Goal: Task Accomplishment & Management: Use online tool/utility

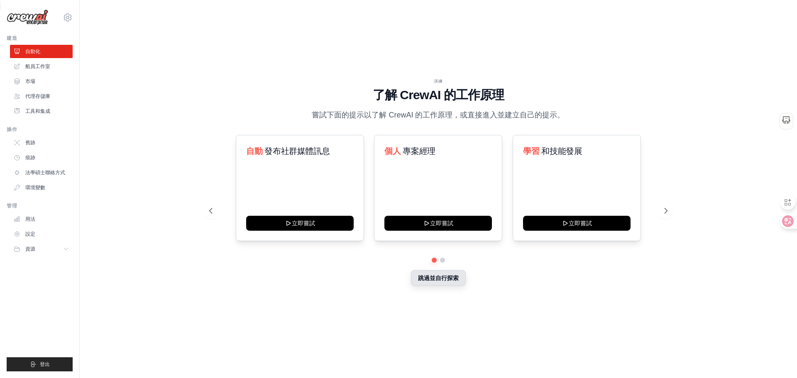
click at [446, 282] on button "跳過並自行探索" at bounding box center [438, 278] width 55 height 16
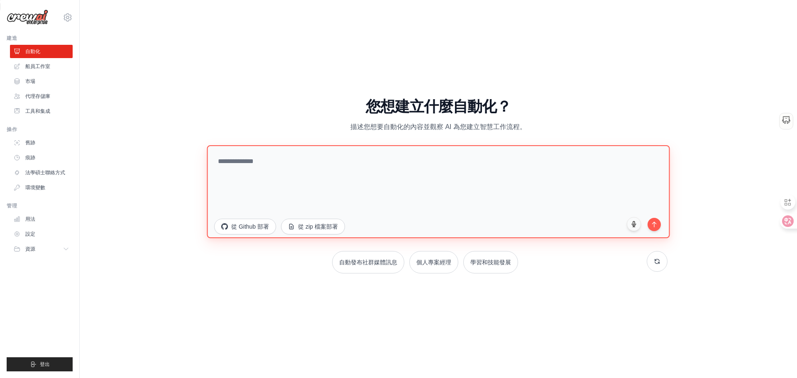
click at [312, 175] on textarea at bounding box center [438, 191] width 463 height 93
type textarea "*"
type textarea "**********"
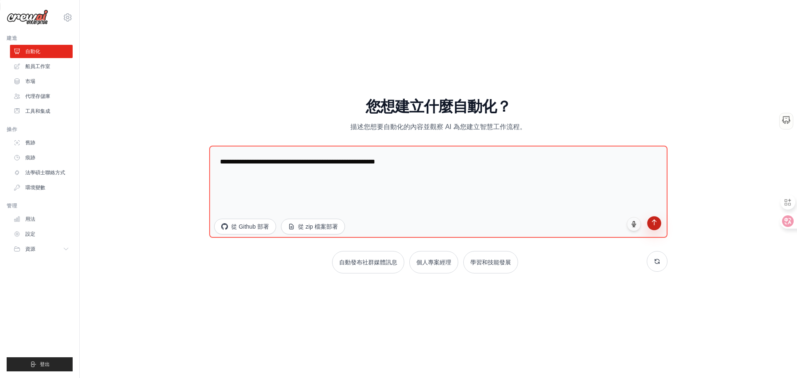
click at [658, 227] on button "submit" at bounding box center [654, 223] width 14 height 14
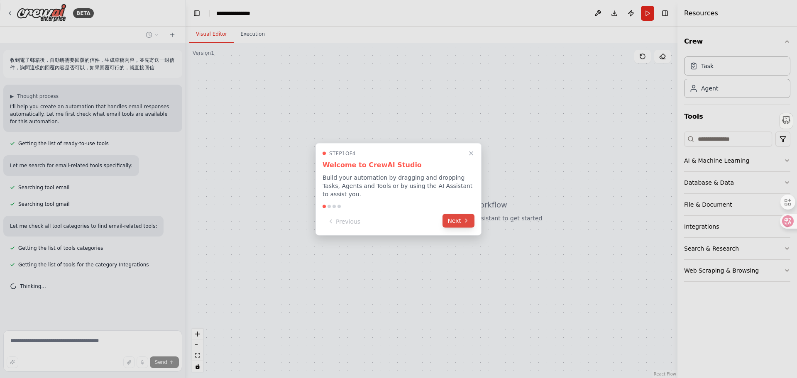
click at [448, 219] on button "Next" at bounding box center [458, 221] width 32 height 14
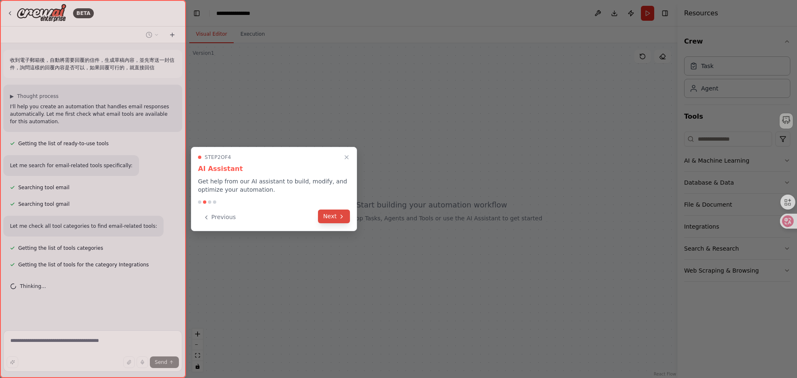
click at [344, 223] on button "Next" at bounding box center [334, 217] width 32 height 14
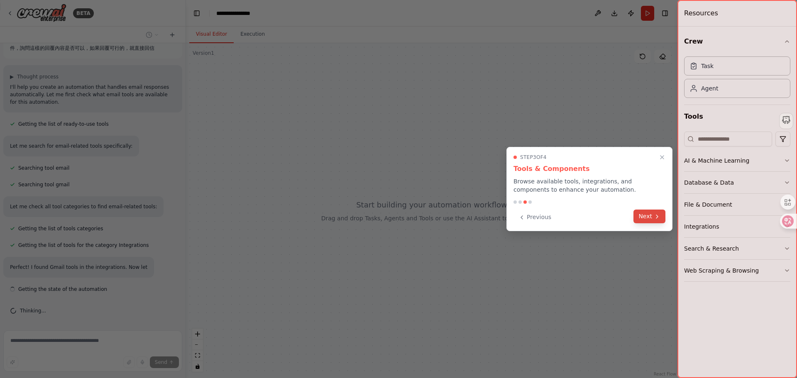
scroll to position [27, 0]
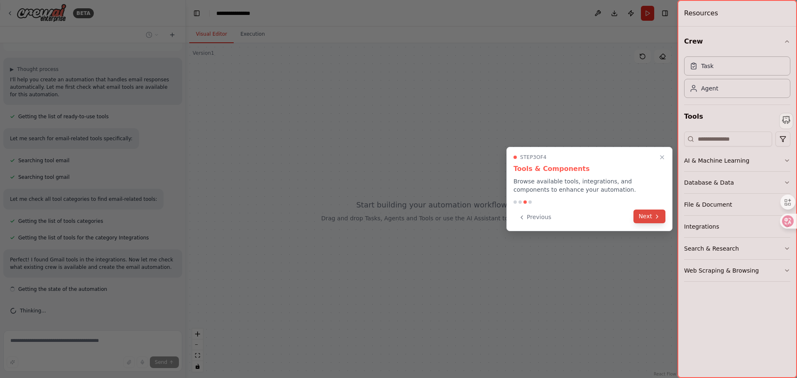
click at [658, 215] on icon at bounding box center [656, 216] width 7 height 7
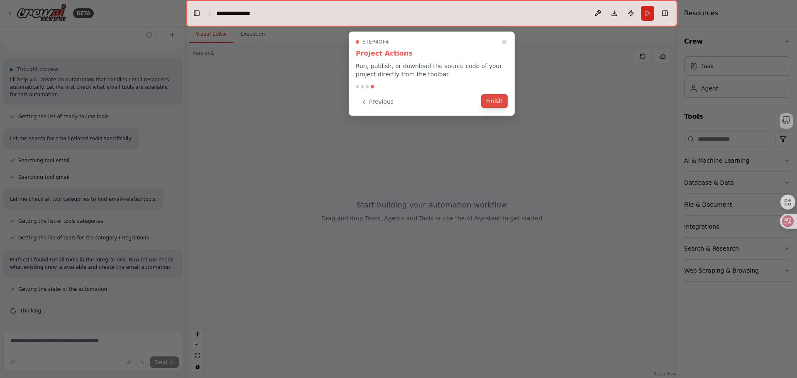
click at [486, 100] on button "Finish" at bounding box center [494, 101] width 27 height 14
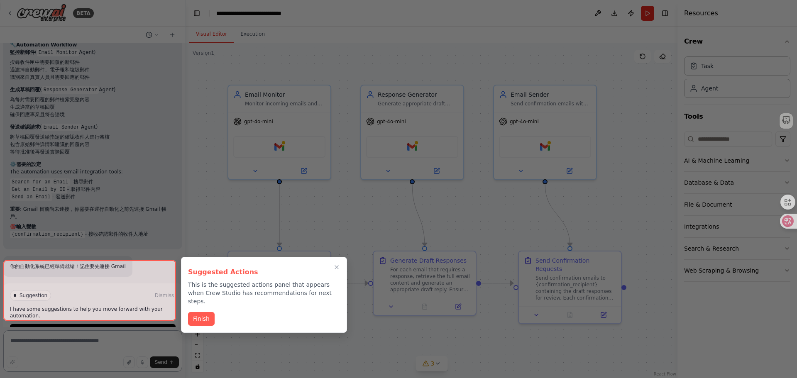
scroll to position [694, 0]
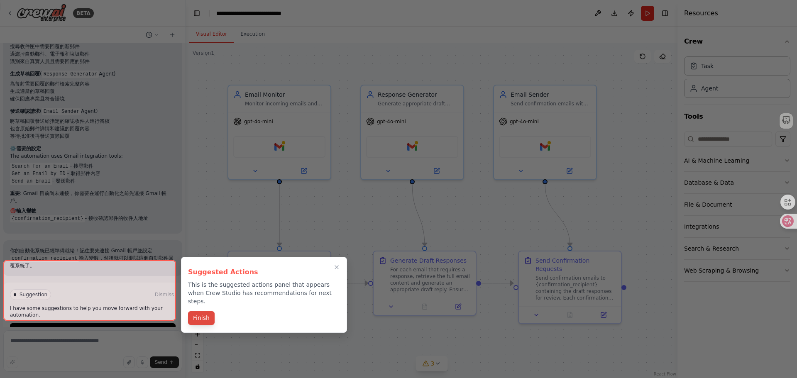
click at [203, 311] on button "Finish" at bounding box center [201, 318] width 27 height 14
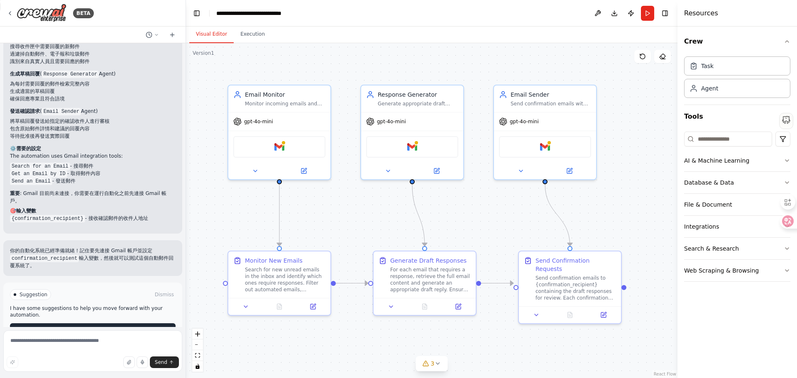
click at [52, 323] on button "Run Automation" at bounding box center [93, 329] width 166 height 13
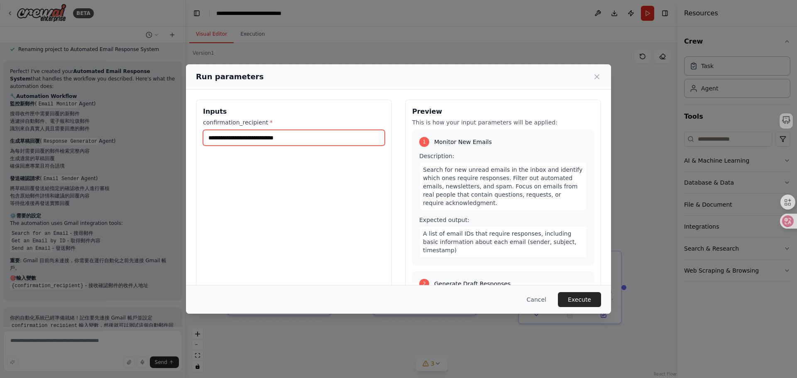
click at [286, 141] on input "confirmation_recipient *" at bounding box center [294, 138] width 182 height 16
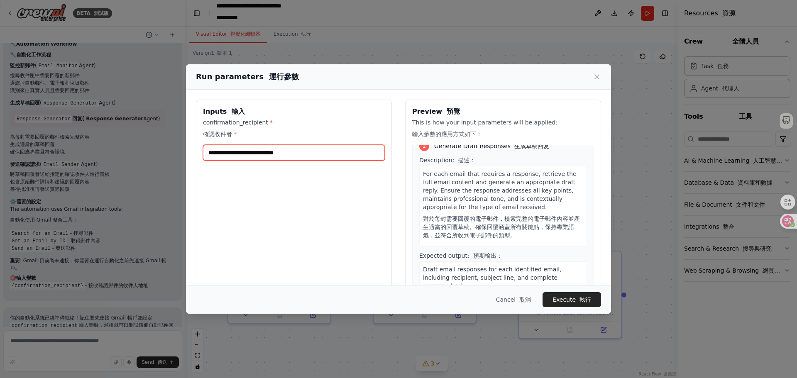
scroll to position [0, 0]
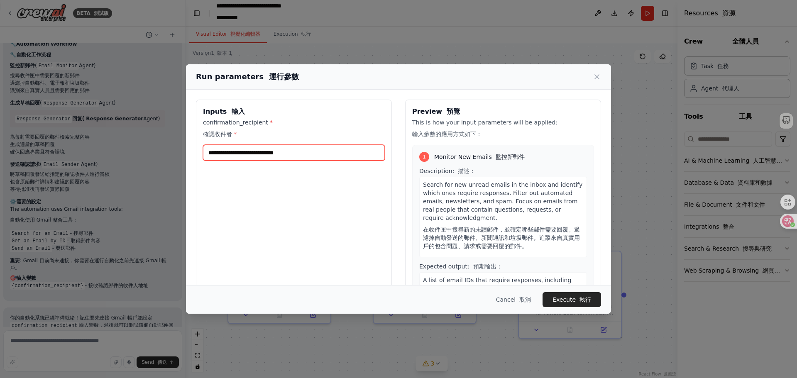
click at [271, 154] on input "confirmation_recipient * 確認收件者 *" at bounding box center [294, 153] width 182 height 16
type input "***"
type input "**********"
drag, startPoint x: 281, startPoint y: 147, endPoint x: 178, endPoint y: 152, distance: 103.0
click at [178, 152] on div "**********" at bounding box center [398, 189] width 797 height 378
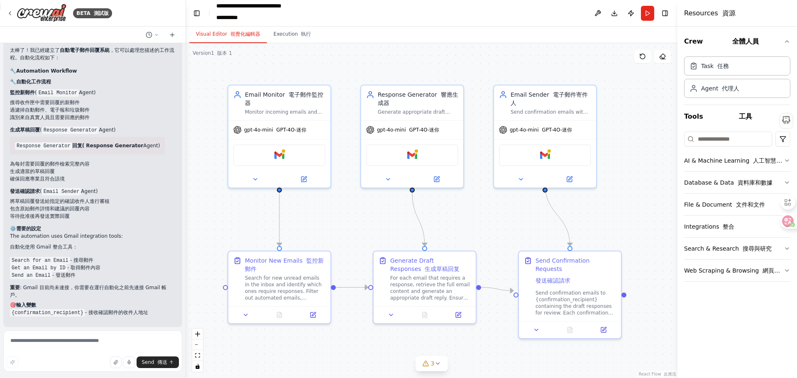
scroll to position [659, 0]
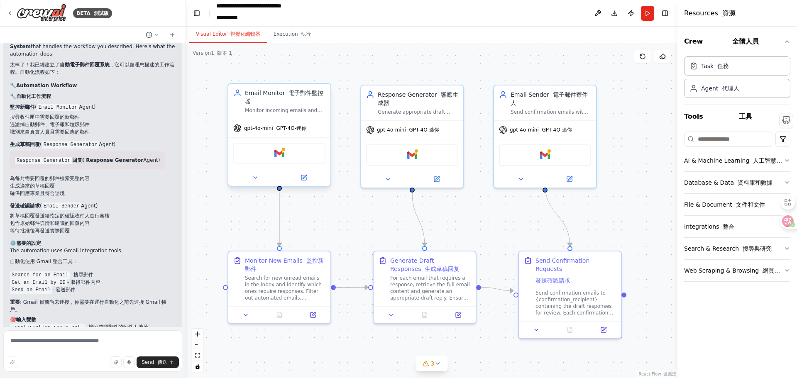
click at [263, 101] on div "Email Monitor 電子郵件監控器" at bounding box center [285, 97] width 80 height 17
click at [647, 13] on button "Run" at bounding box center [647, 13] width 13 height 15
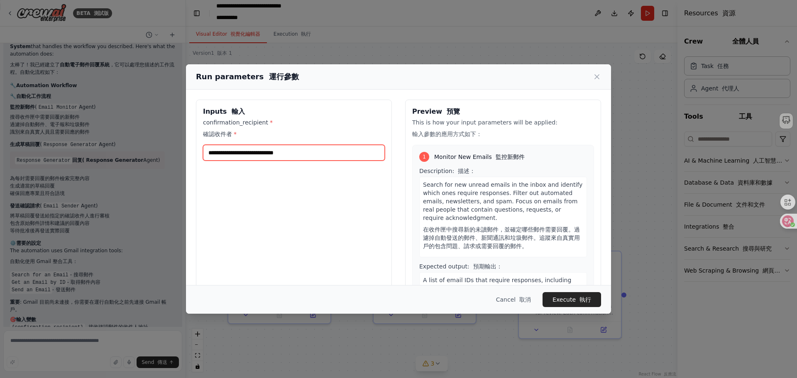
click at [248, 157] on input "confirmation_recipient * 確認收件者 *" at bounding box center [294, 153] width 182 height 16
paste input "**********"
type input "**********"
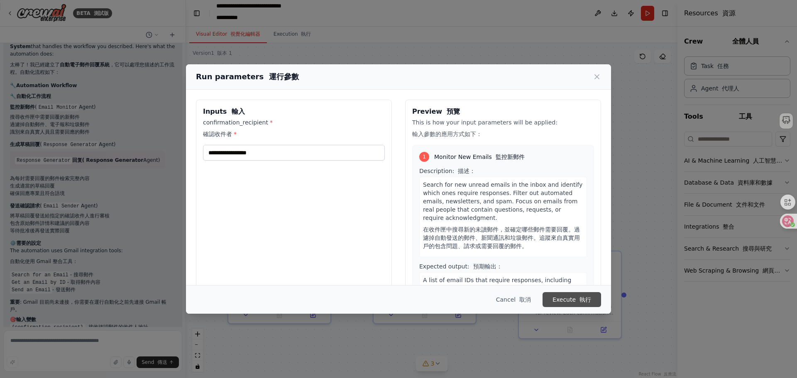
click at [561, 300] on button "Execute 執行" at bounding box center [571, 299] width 58 height 15
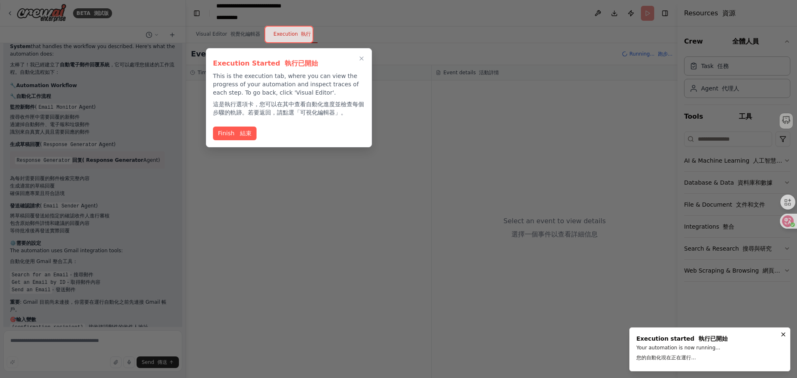
click at [407, 100] on div at bounding box center [398, 189] width 797 height 378
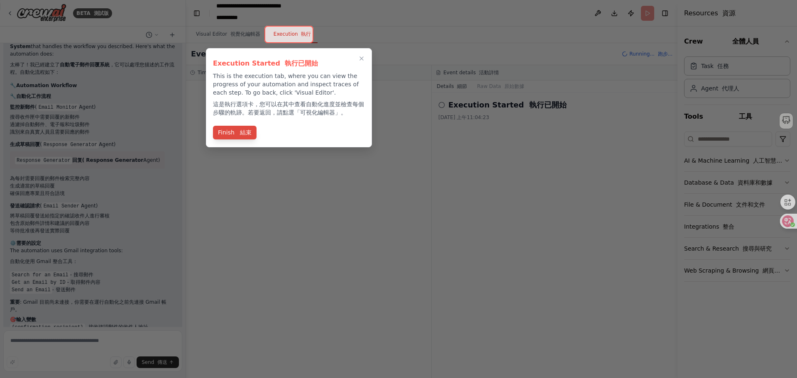
click at [251, 138] on button "Finish 結束" at bounding box center [235, 133] width 44 height 14
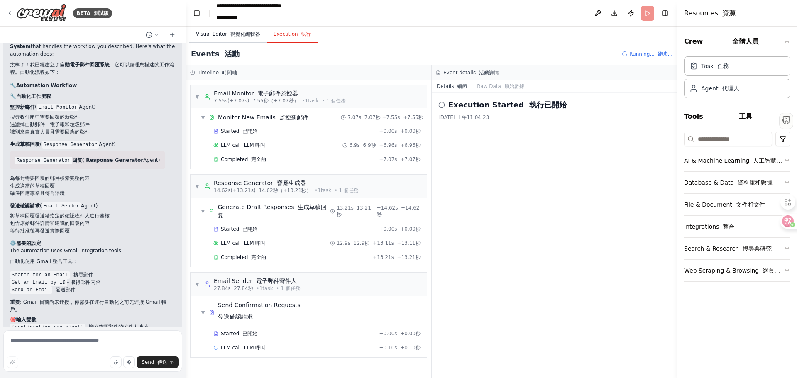
click at [248, 34] on font "視覺化編輯器" at bounding box center [245, 34] width 30 height 6
click at [280, 32] on button "Execution 執行" at bounding box center [292, 34] width 51 height 17
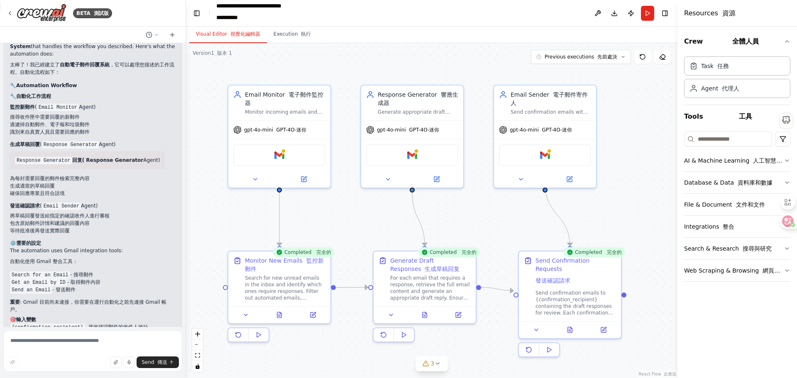
click at [222, 35] on button "Visual Editor 視覺化編輯器" at bounding box center [228, 34] width 78 height 17
click at [648, 16] on button "Run" at bounding box center [647, 13] width 13 height 15
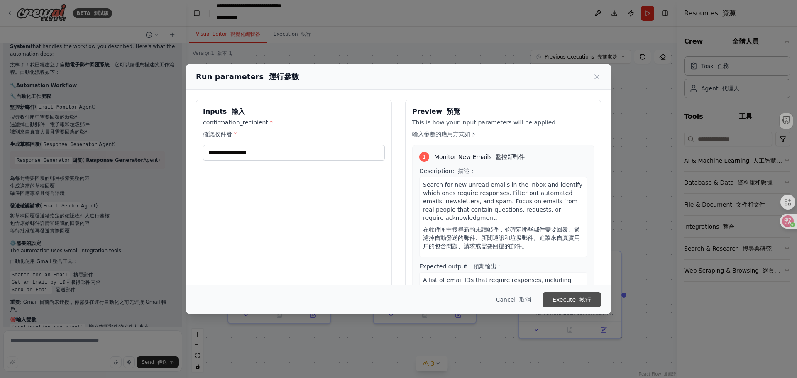
click at [563, 296] on button "Execute 執行" at bounding box center [571, 299] width 58 height 15
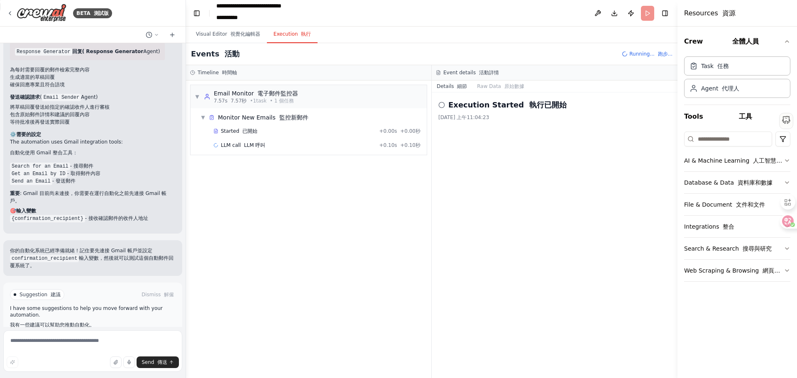
scroll to position [862, 0]
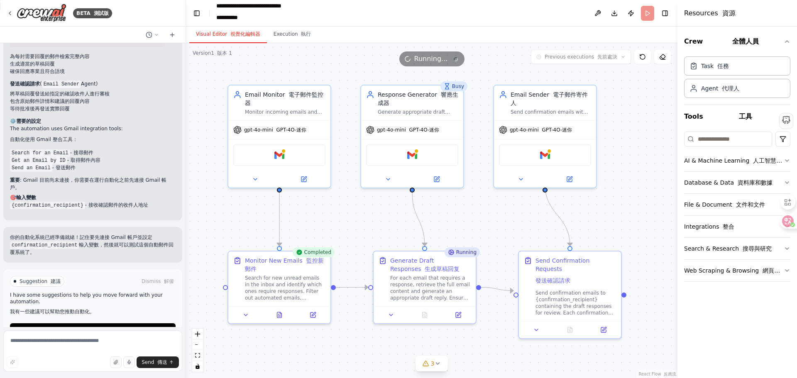
click at [217, 38] on button "Visual Editor 視覺化編輯器" at bounding box center [228, 34] width 78 height 17
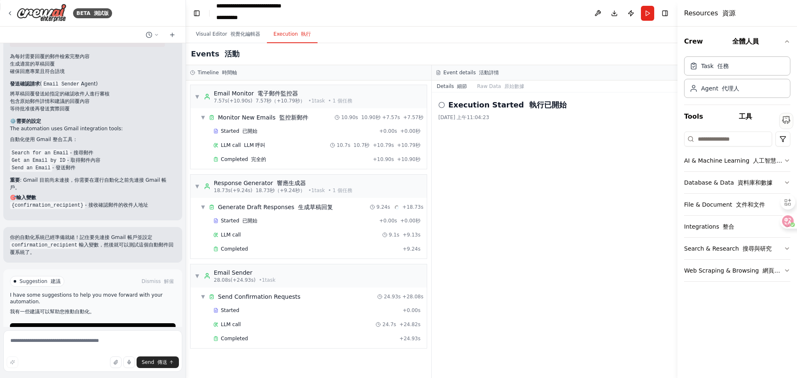
click at [298, 34] on font "button" at bounding box center [299, 34] width 3 height 6
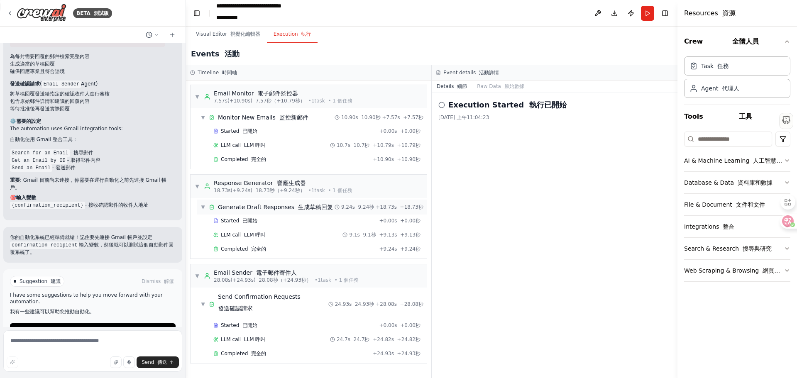
click at [298, 210] on font "生成草稿回复" at bounding box center [315, 207] width 35 height 7
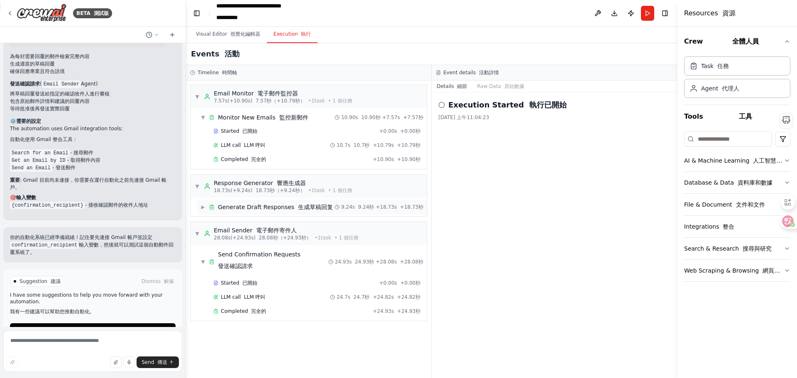
click at [298, 210] on font "生成草稿回复" at bounding box center [315, 207] width 35 height 7
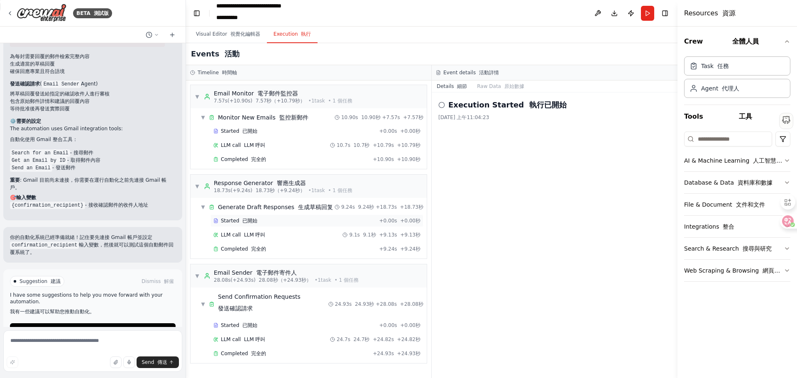
click at [252, 219] on font "已開始" at bounding box center [249, 221] width 15 height 6
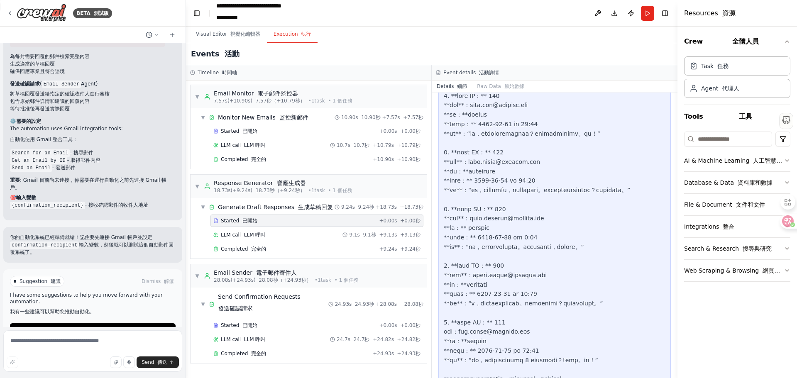
scroll to position [732, 0]
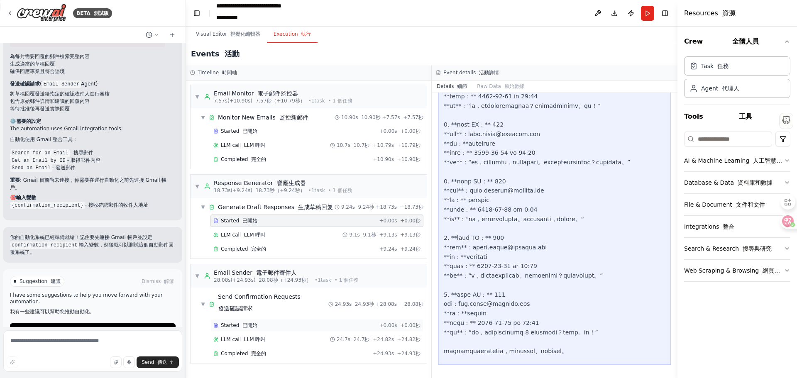
click at [240, 324] on font at bounding box center [240, 325] width 3 height 6
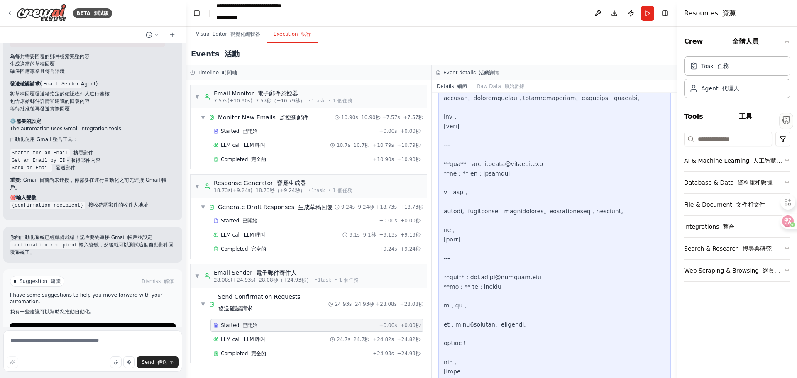
scroll to position [1355, 0]
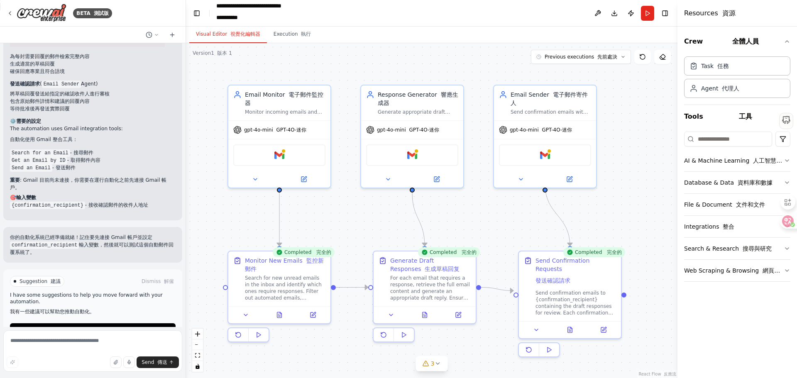
click at [237, 32] on font "視覺化編輯器" at bounding box center [245, 34] width 30 height 6
click at [278, 154] on img at bounding box center [279, 154] width 10 height 10
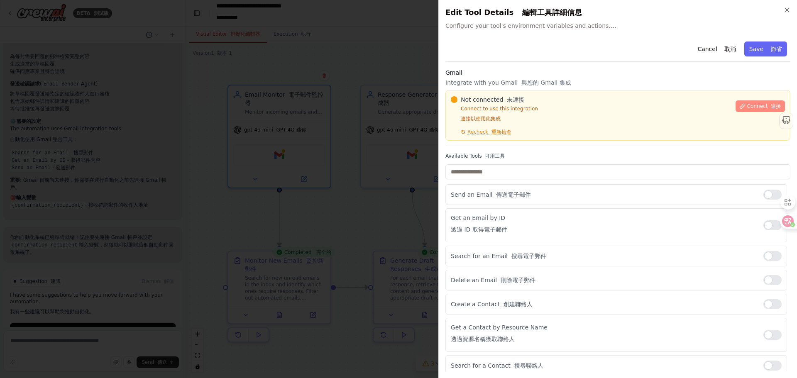
click at [741, 105] on button "Connect 連接" at bounding box center [759, 106] width 49 height 12
click at [485, 131] on span "Recheck 重新檢查" at bounding box center [489, 132] width 44 height 7
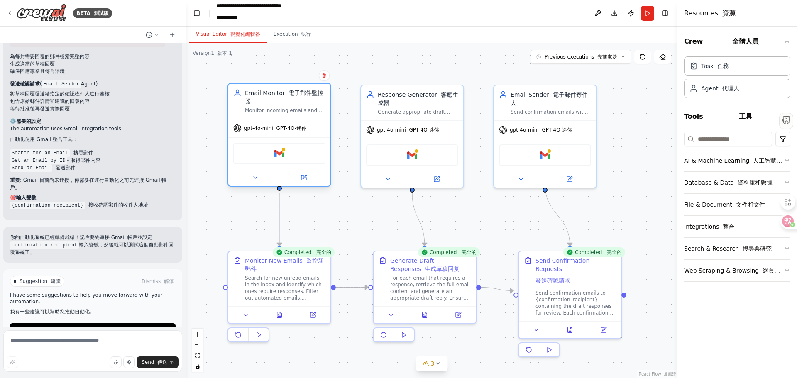
click at [262, 154] on div "Gmail" at bounding box center [279, 154] width 92 height 22
click at [266, 160] on div "Gmail" at bounding box center [279, 154] width 92 height 22
click at [285, 149] on div at bounding box center [283, 149] width 5 height 5
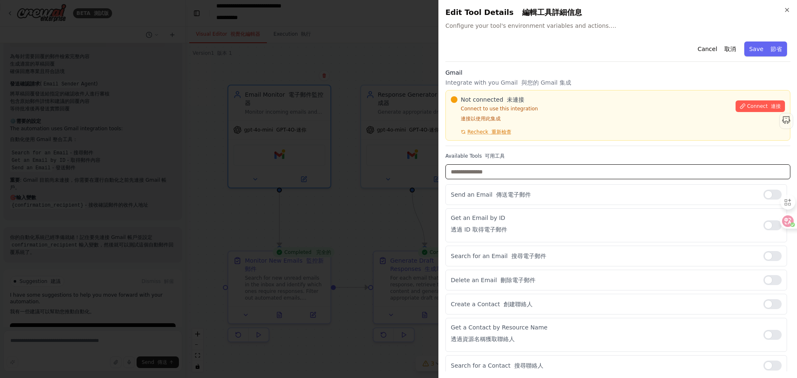
click at [466, 175] on input "text" at bounding box center [617, 171] width 345 height 15
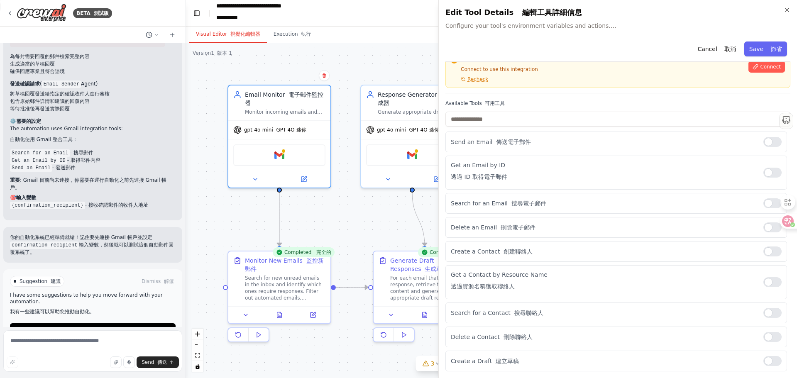
scroll to position [0, 0]
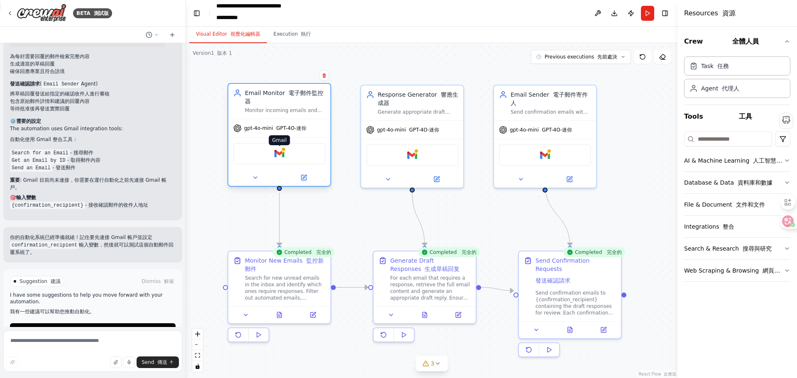
click at [275, 156] on img at bounding box center [279, 154] width 10 height 10
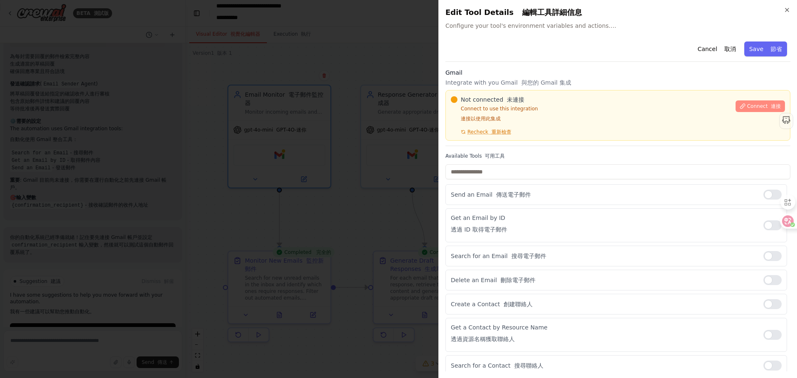
click at [751, 103] on span "Connect 連接" at bounding box center [764, 106] width 34 height 7
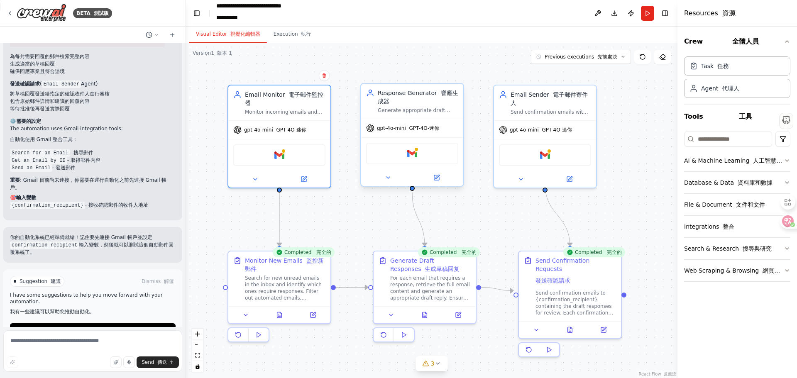
click at [398, 163] on div "Gmail" at bounding box center [412, 154] width 92 height 22
click at [424, 155] on div "Gmail" at bounding box center [412, 154] width 92 height 22
click at [412, 154] on img at bounding box center [412, 154] width 10 height 10
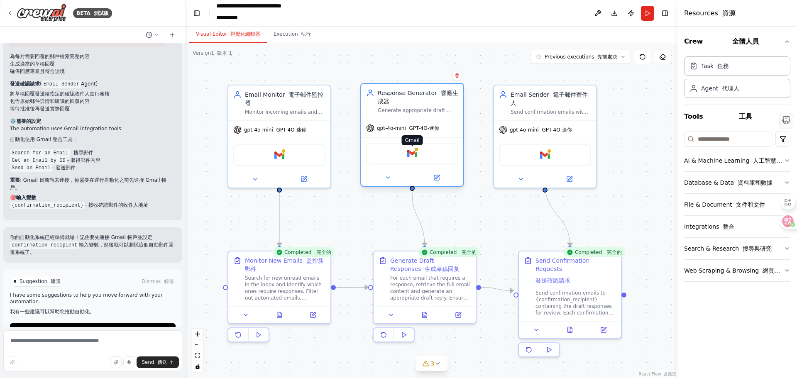
click at [412, 154] on img at bounding box center [412, 154] width 10 height 10
click at [545, 149] on img at bounding box center [545, 154] width 10 height 10
click at [417, 155] on img at bounding box center [412, 154] width 10 height 10
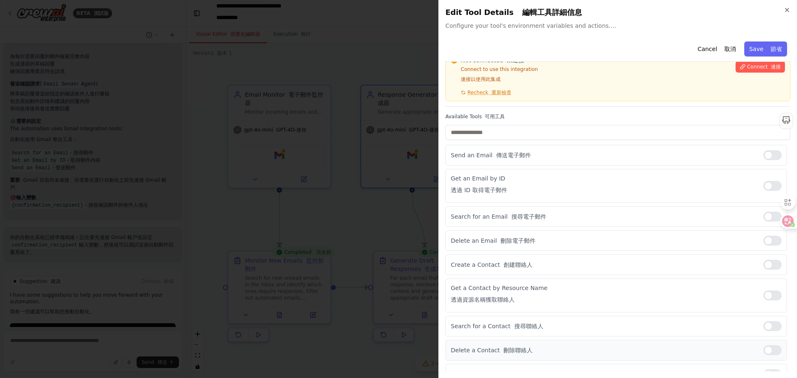
scroll to position [53, 0]
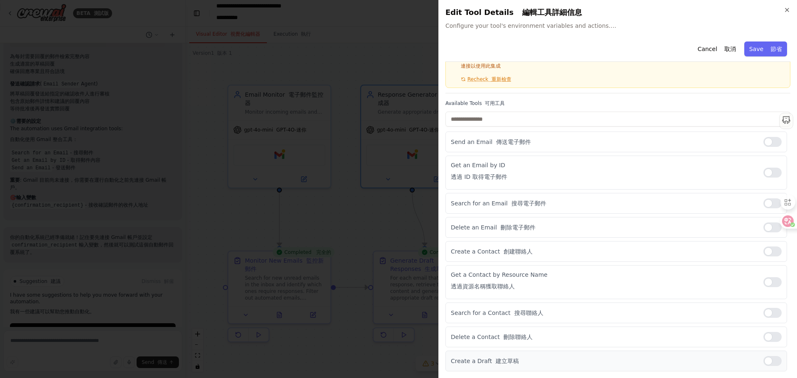
click at [763, 360] on div at bounding box center [772, 361] width 18 height 10
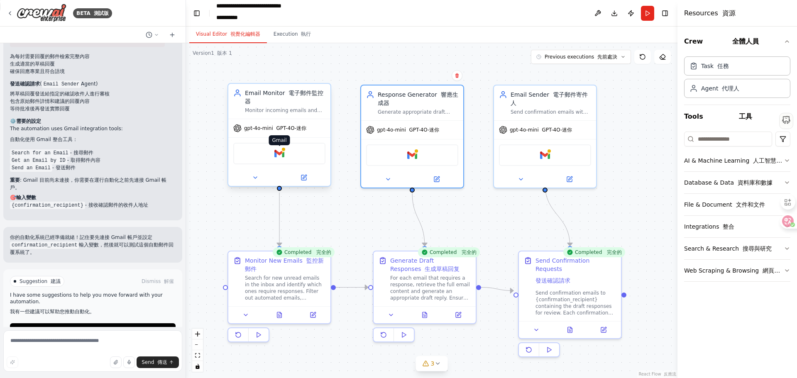
click at [280, 153] on img at bounding box center [279, 154] width 10 height 10
click at [279, 154] on img at bounding box center [279, 154] width 10 height 10
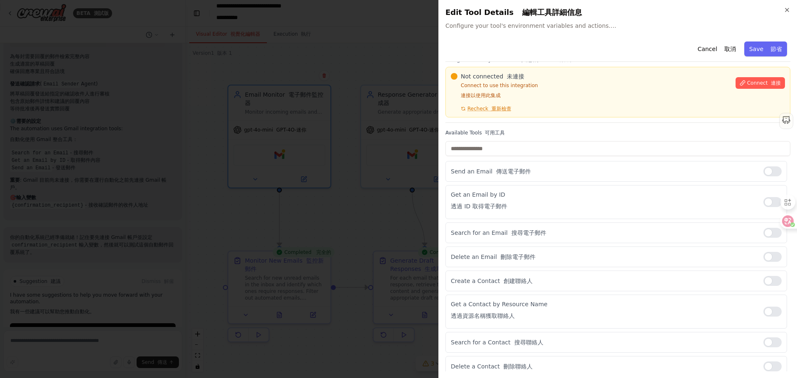
scroll to position [0, 0]
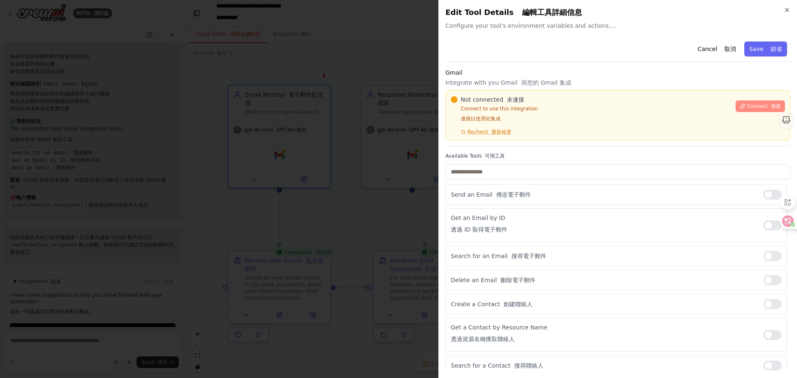
click at [767, 102] on button "Connect 連接" at bounding box center [759, 106] width 49 height 12
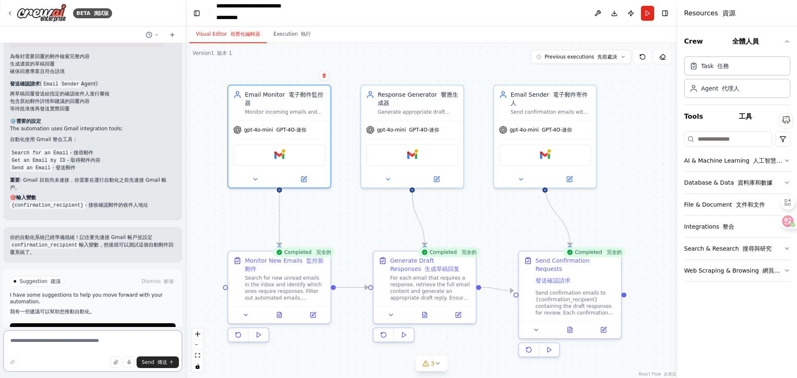
click at [60, 351] on textarea at bounding box center [92, 350] width 179 height 41
click at [12, 12] on icon at bounding box center [10, 13] width 7 height 7
click at [29, 13] on img at bounding box center [42, 13] width 50 height 19
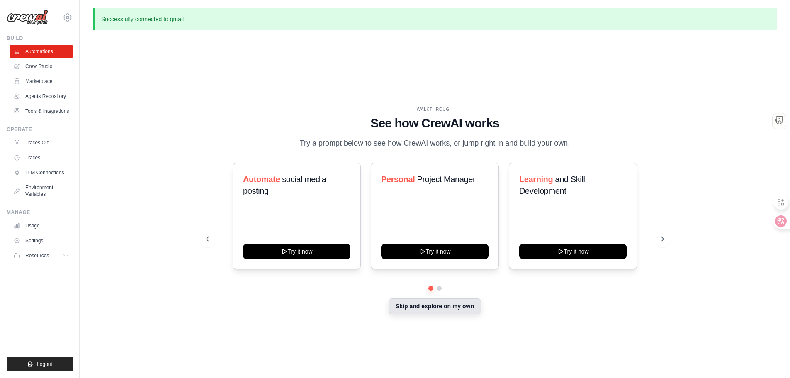
click at [402, 310] on button "Skip and explore on my own" at bounding box center [435, 306] width 93 height 16
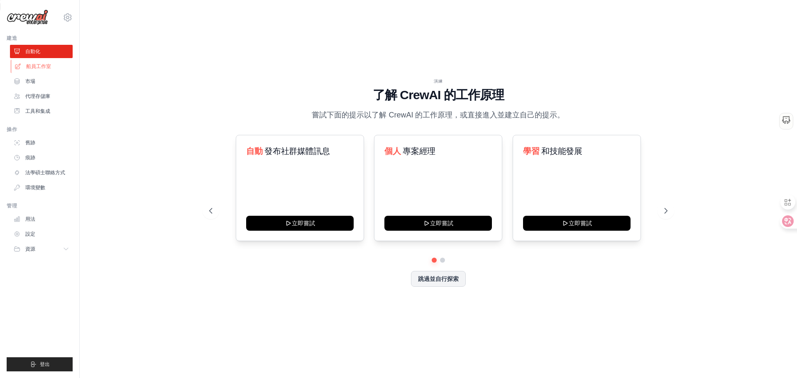
click at [40, 65] on font "船員工作室" at bounding box center [38, 66] width 25 height 6
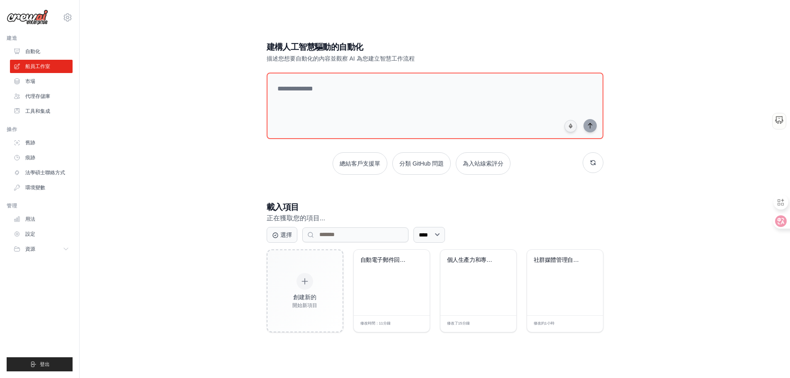
scroll to position [17, 0]
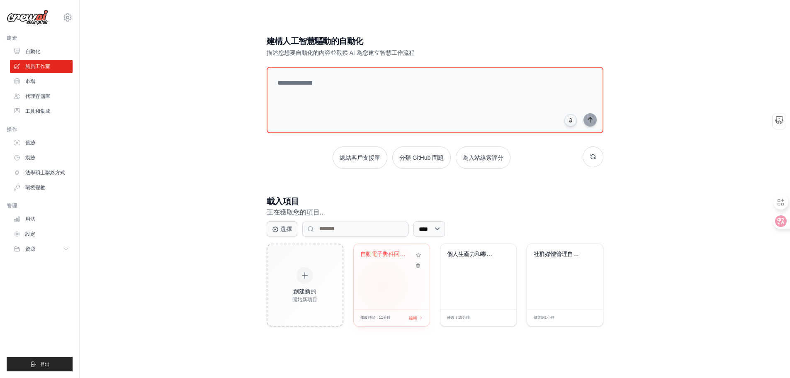
click at [383, 285] on div "自動電子郵件回覆系統" at bounding box center [392, 277] width 76 height 66
click at [32, 108] on font "工具和集成" at bounding box center [38, 111] width 25 height 6
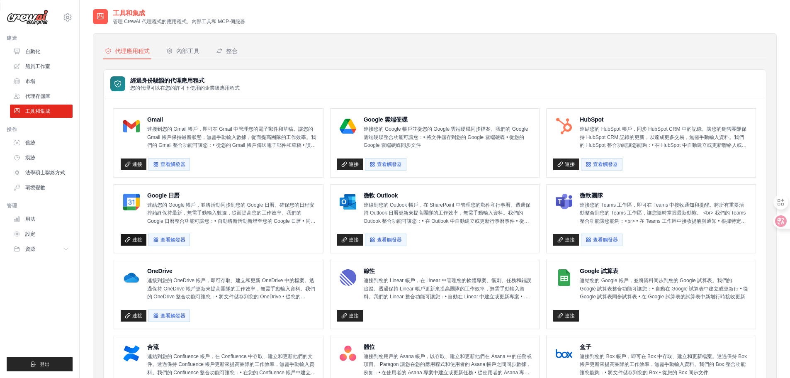
click at [139, 241] on font "連接" at bounding box center [137, 240] width 10 height 6
click at [173, 50] on div "內部工具" at bounding box center [182, 51] width 33 height 8
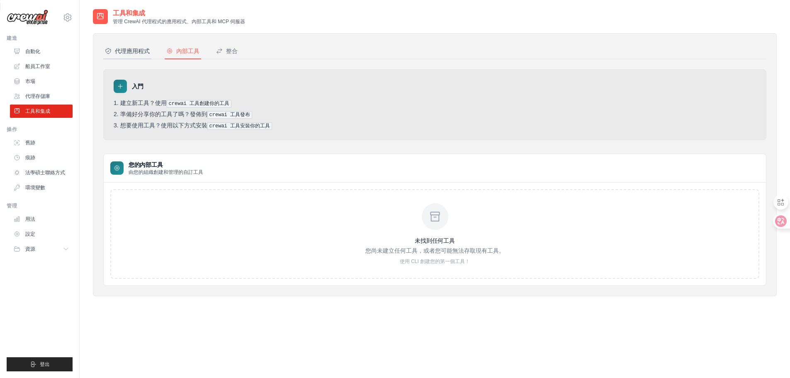
click at [125, 47] on font "代理應用程式" at bounding box center [132, 51] width 35 height 8
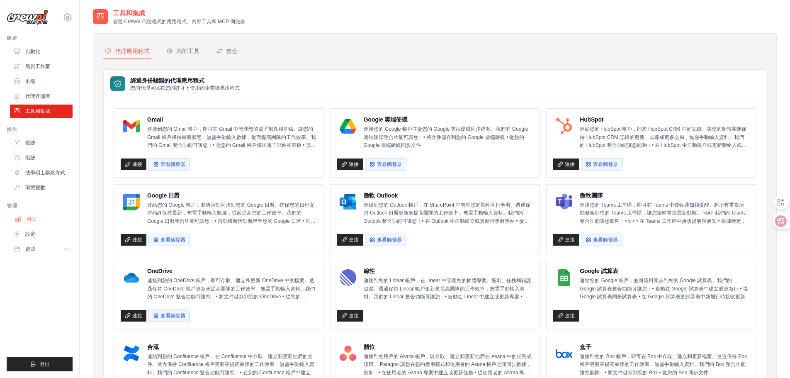
click at [22, 222] on link "用法" at bounding box center [42, 218] width 63 height 13
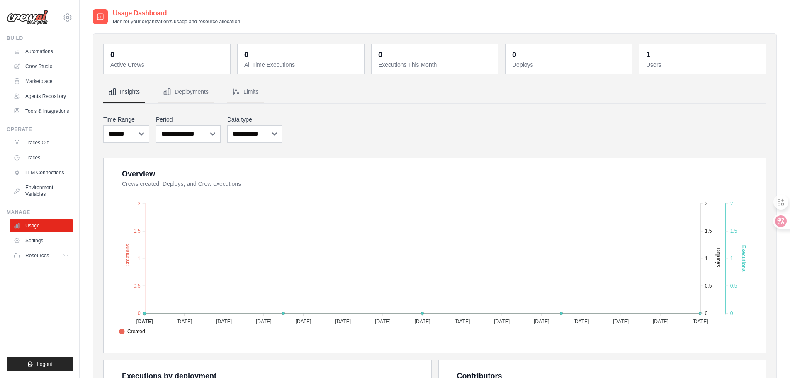
scroll to position [166, 0]
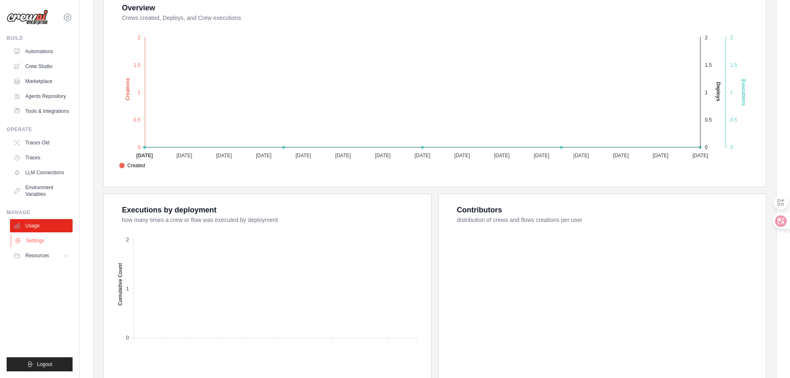
click at [23, 244] on link "Settings" at bounding box center [42, 240] width 63 height 13
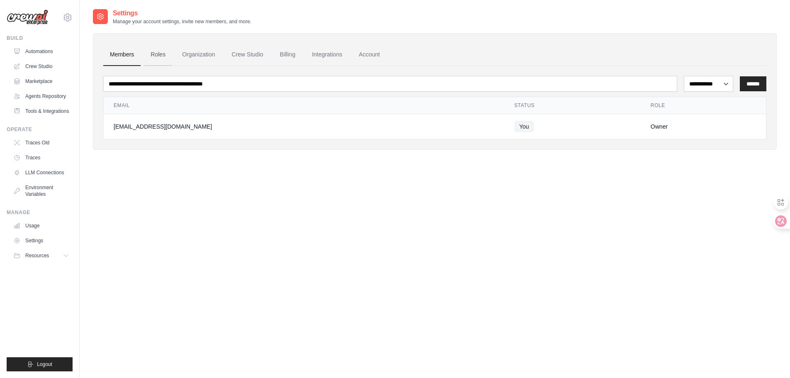
click at [165, 54] on link "Roles" at bounding box center [158, 55] width 28 height 22
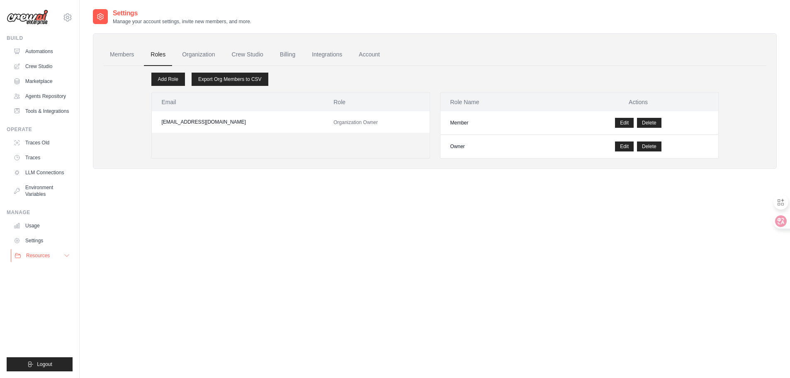
click at [23, 258] on div "Resources" at bounding box center [32, 255] width 35 height 7
click at [46, 187] on link "Environment Variables" at bounding box center [42, 191] width 63 height 20
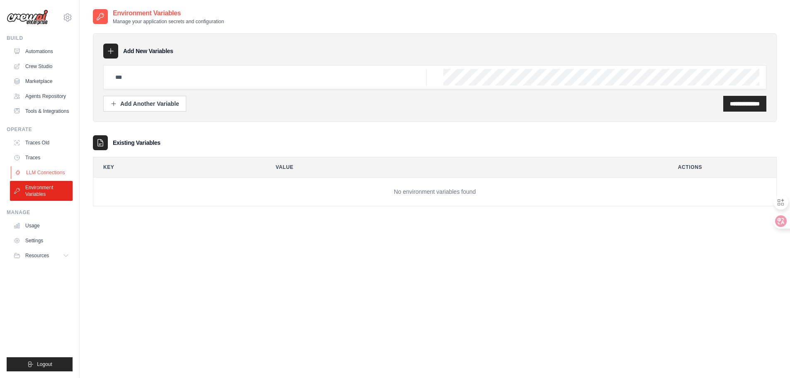
click at [46, 172] on link "LLM Connections" at bounding box center [42, 172] width 63 height 13
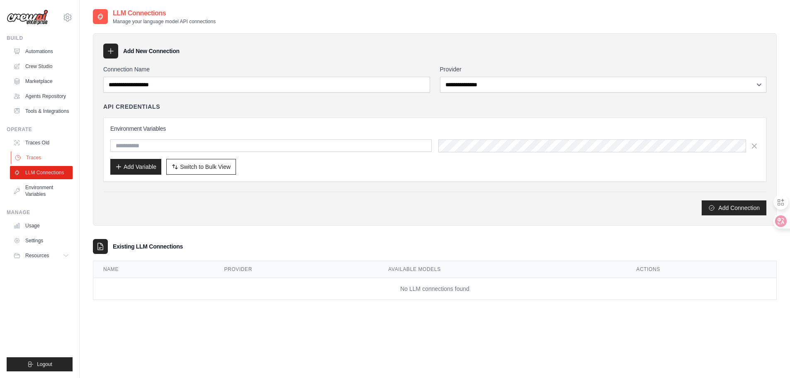
click at [54, 160] on link "Traces" at bounding box center [42, 157] width 63 height 13
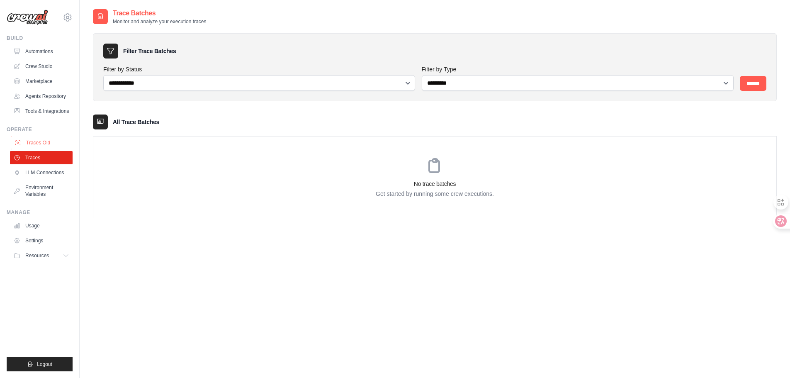
click at [54, 142] on link "Traces Old" at bounding box center [42, 142] width 63 height 13
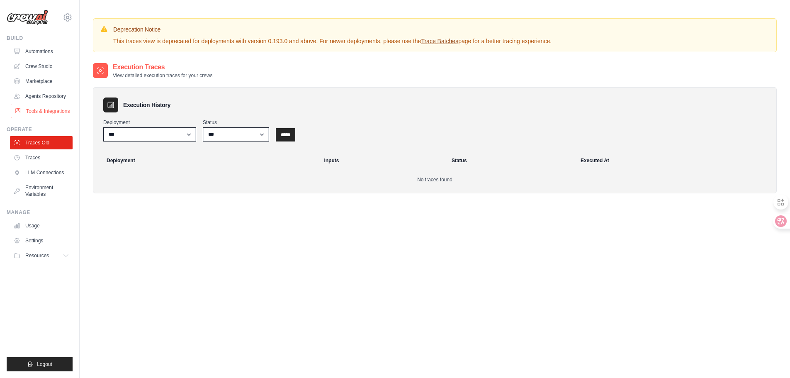
click at [51, 110] on link "Tools & Integrations" at bounding box center [42, 111] width 63 height 13
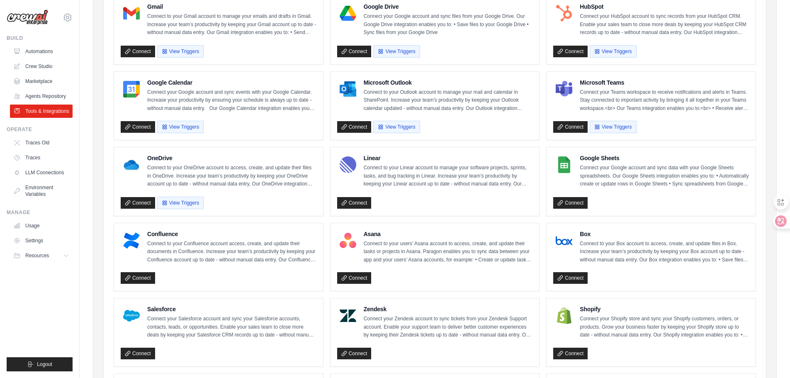
scroll to position [124, 0]
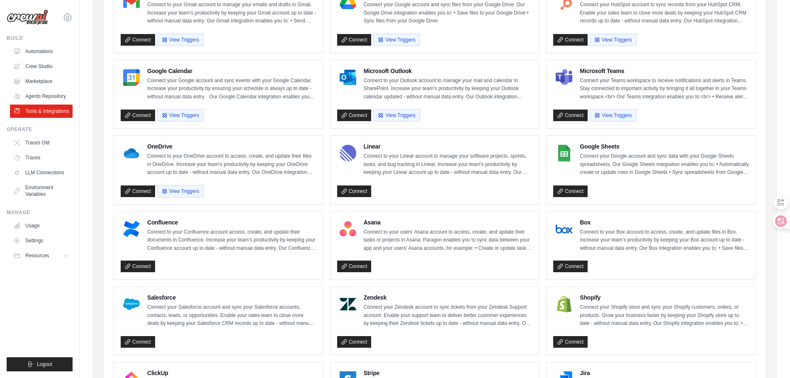
click at [707, 217] on div "Box Connect to your Box account to access, create, and update files in Box. Inc…" at bounding box center [651, 246] width 209 height 68
click at [773, 223] on icon at bounding box center [775, 221] width 7 height 7
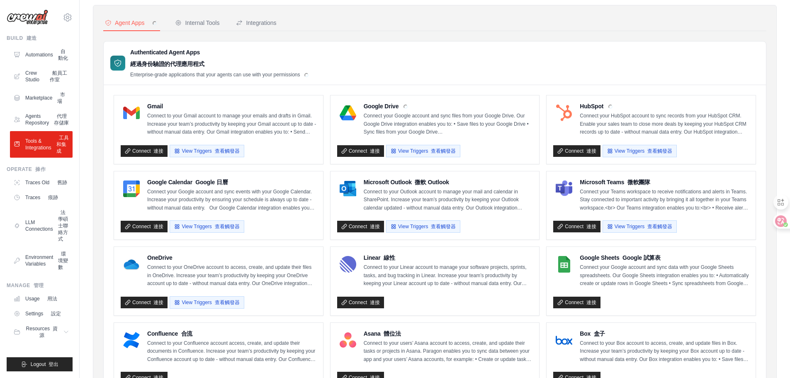
scroll to position [0, 0]
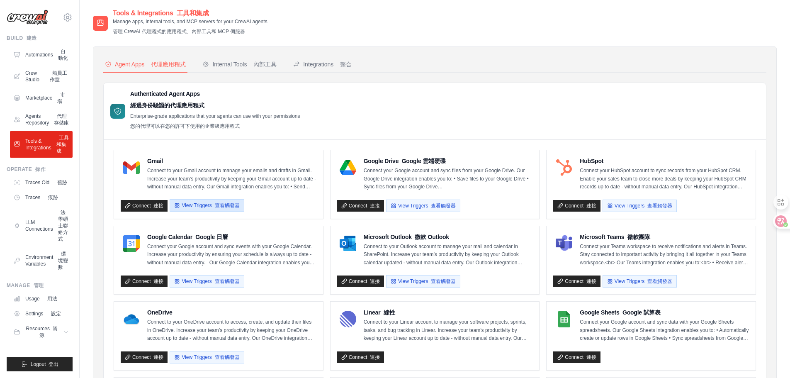
click at [185, 207] on button "View Triggers 查看觸發器" at bounding box center [207, 205] width 74 height 12
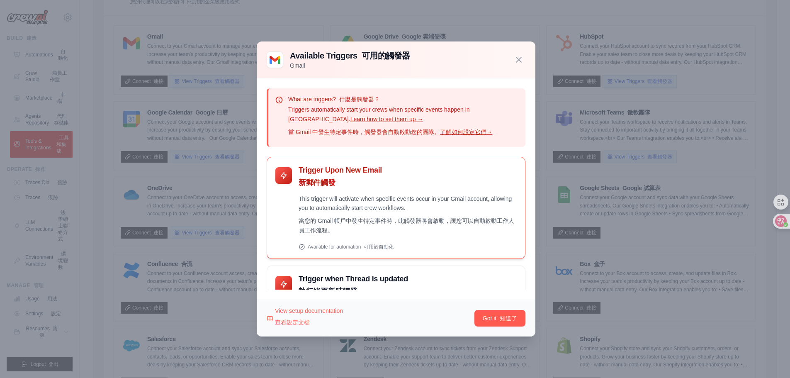
click at [353, 203] on p "This trigger will activate when specific events occur in your Gmail account, al…" at bounding box center [408, 216] width 218 height 44
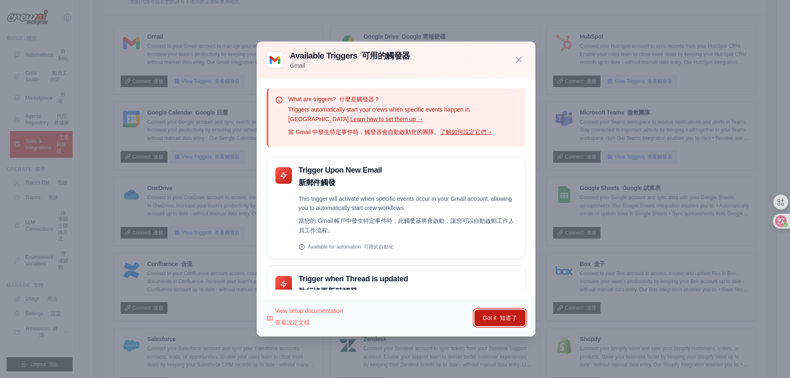
click at [505, 315] on font "知道了" at bounding box center [508, 317] width 17 height 7
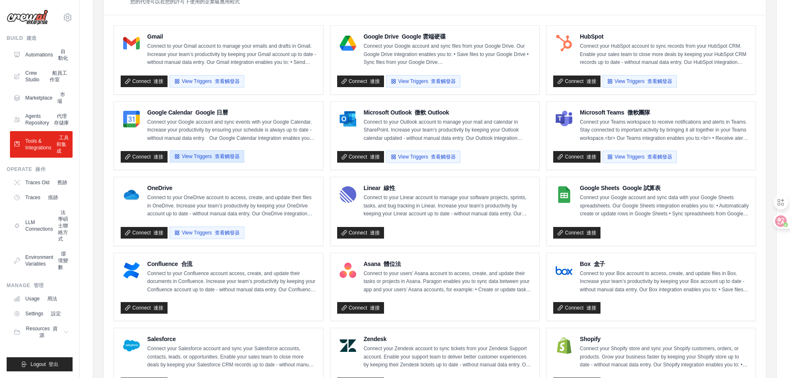
click at [200, 154] on button "View Triggers 查看觸發器" at bounding box center [207, 156] width 74 height 12
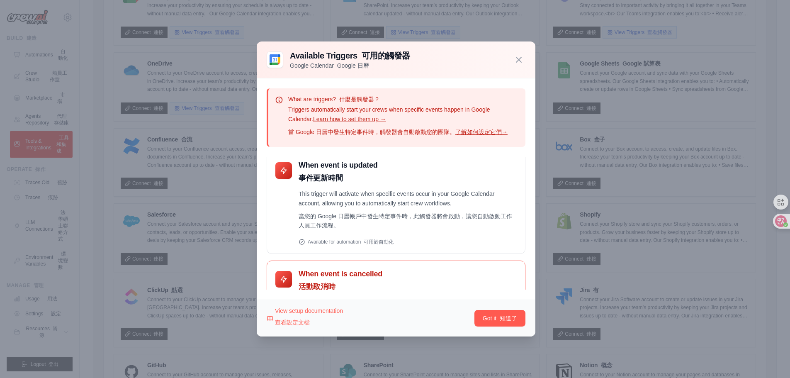
scroll to position [149, 0]
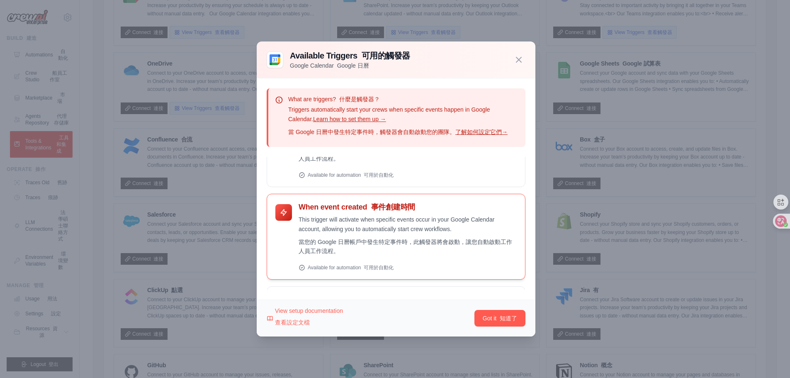
click at [392, 236] on p "This trigger will activate when specific events occur in your Google Calendar a…" at bounding box center [408, 237] width 218 height 44
click at [514, 318] on font "知道了" at bounding box center [508, 317] width 17 height 7
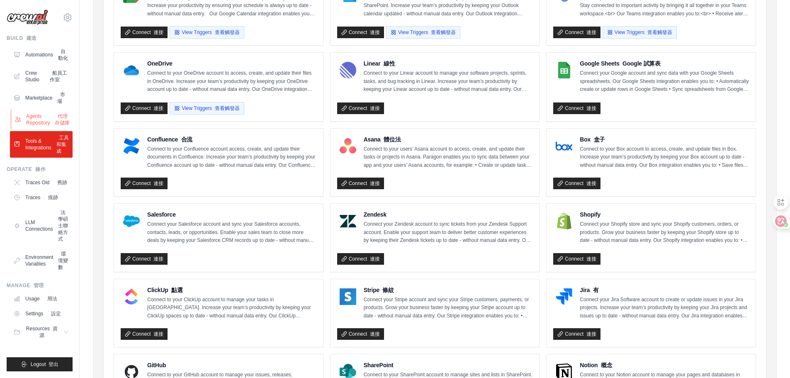
click at [46, 119] on link "Agents Repository 代理存儲庫" at bounding box center [42, 120] width 63 height 20
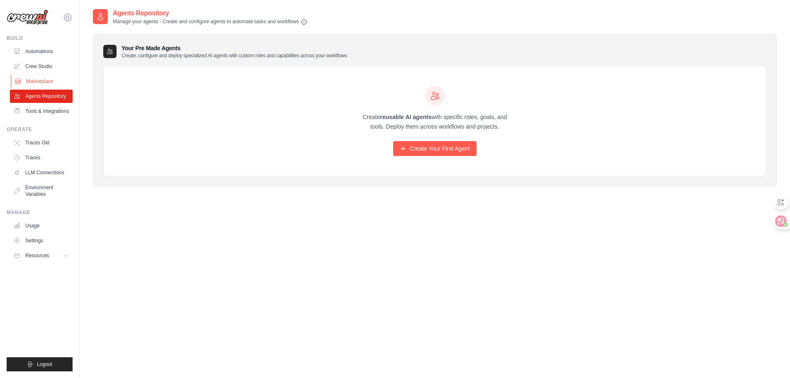
click at [26, 79] on link "Marketplace" at bounding box center [42, 81] width 63 height 13
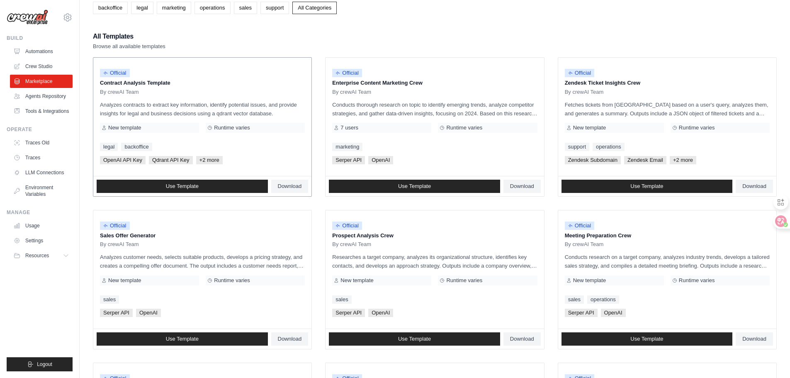
scroll to position [124, 0]
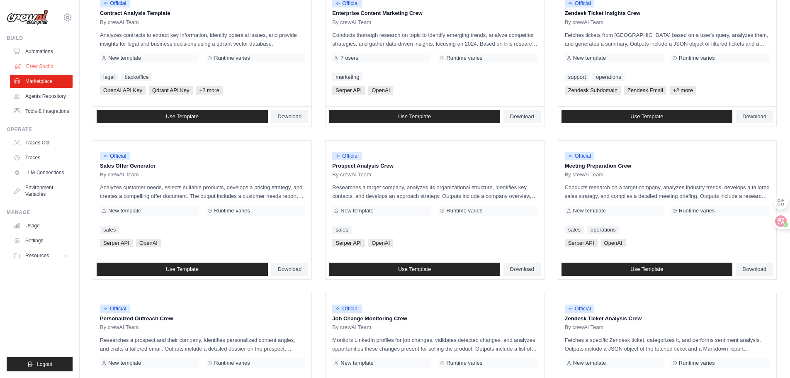
click at [43, 65] on link "Crew Studio" at bounding box center [42, 66] width 63 height 13
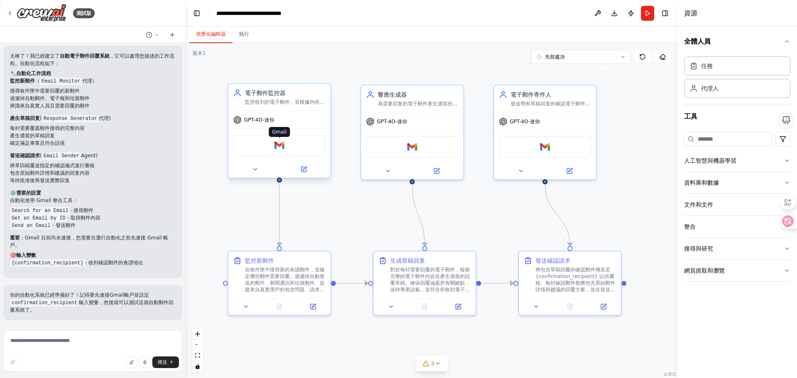
scroll to position [598, 0]
click at [649, 12] on button "Run" at bounding box center [647, 13] width 13 height 15
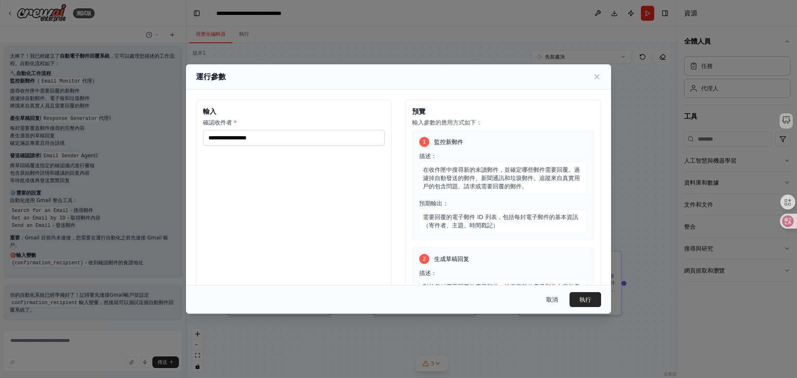
click at [551, 302] on font "取消" at bounding box center [552, 299] width 12 height 7
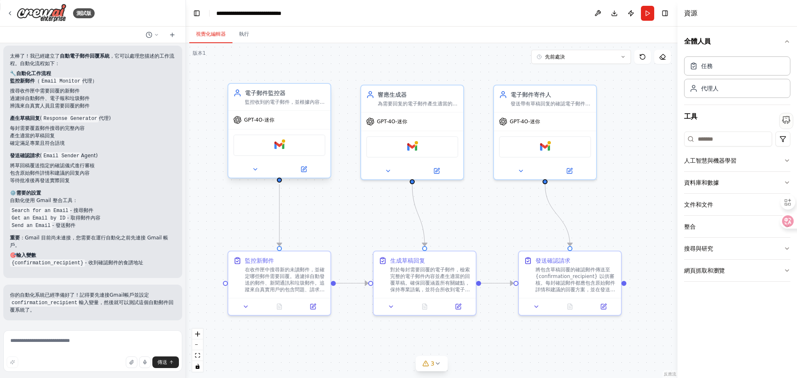
click at [280, 152] on div "Gmail" at bounding box center [279, 145] width 92 height 22
click at [278, 146] on img at bounding box center [279, 145] width 10 height 10
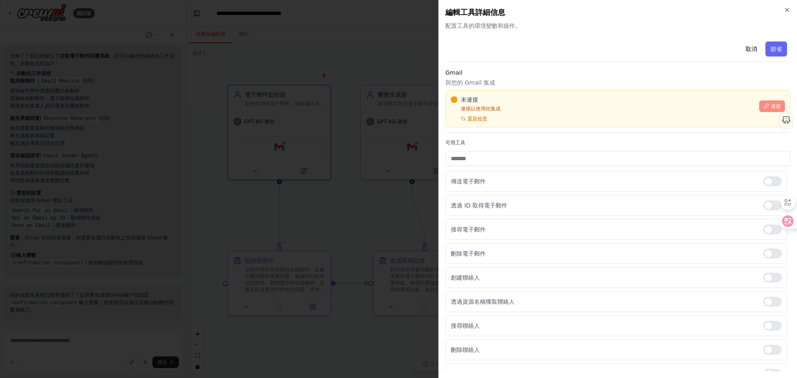
click at [770, 105] on font "連接" at bounding box center [775, 106] width 10 height 6
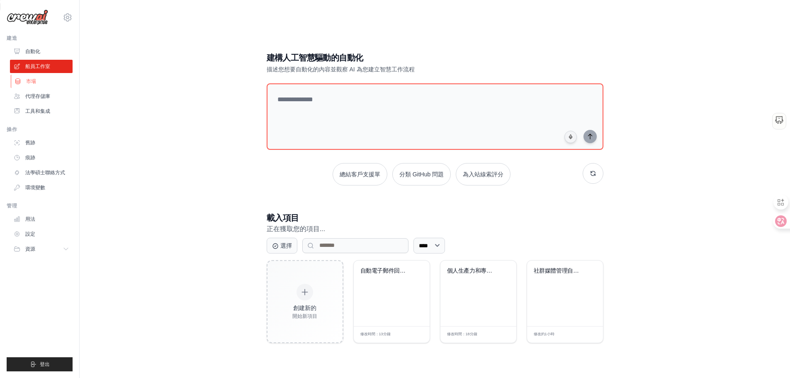
click at [35, 81] on font "市場" at bounding box center [31, 81] width 10 height 6
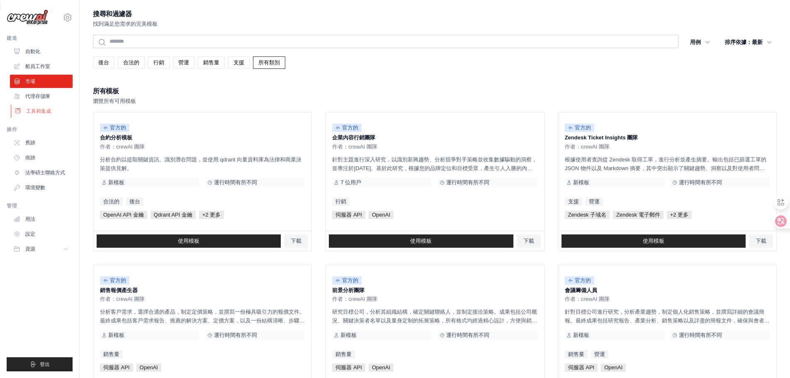
click at [44, 110] on font "工具和集成" at bounding box center [38, 111] width 25 height 6
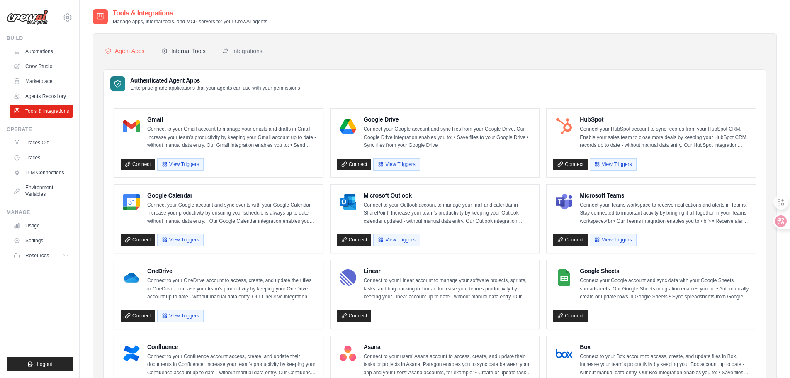
click at [175, 48] on div "Internal Tools" at bounding box center [183, 51] width 44 height 8
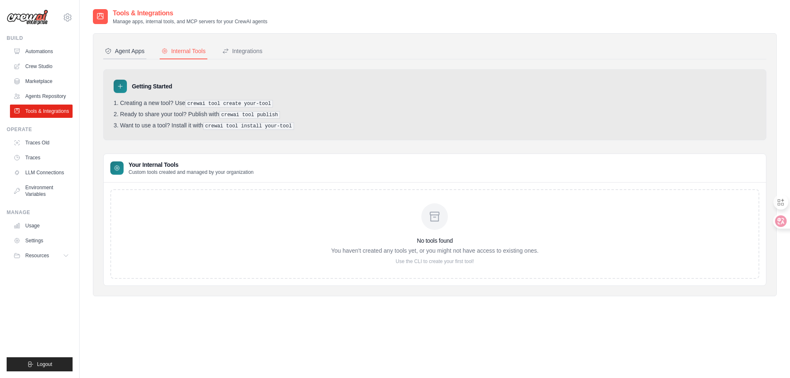
click at [139, 54] on div "Agent Apps" at bounding box center [125, 51] width 40 height 8
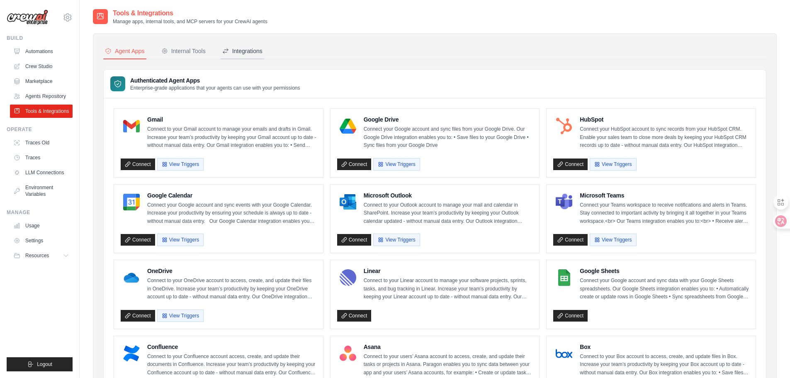
click at [241, 51] on div "Integrations" at bounding box center [242, 51] width 40 height 8
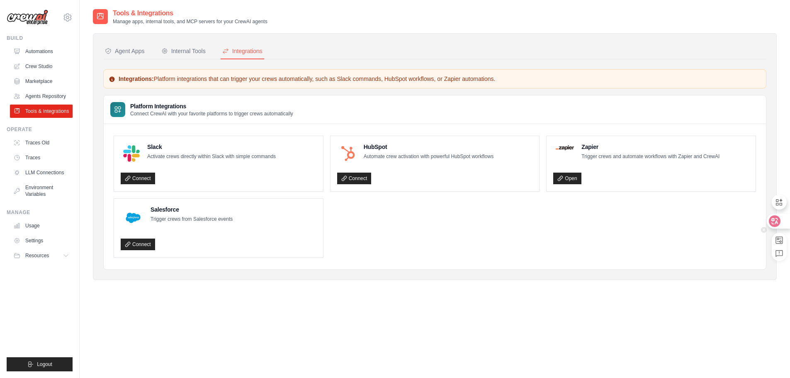
click at [779, 228] on div at bounding box center [778, 221] width 22 height 15
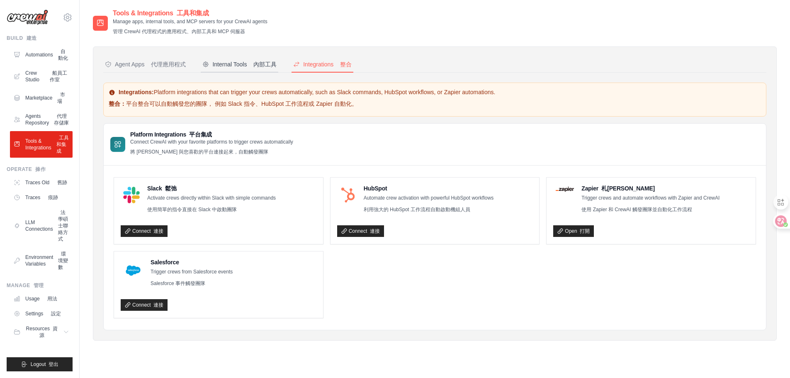
click at [229, 70] on button "Internal Tools 內部工具" at bounding box center [240, 65] width 78 height 16
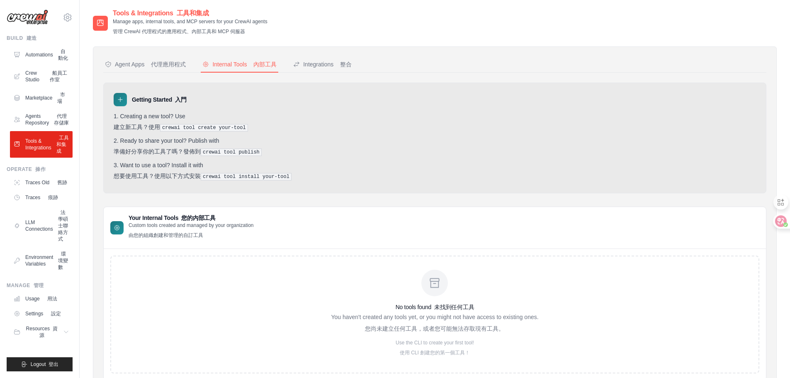
scroll to position [34, 0]
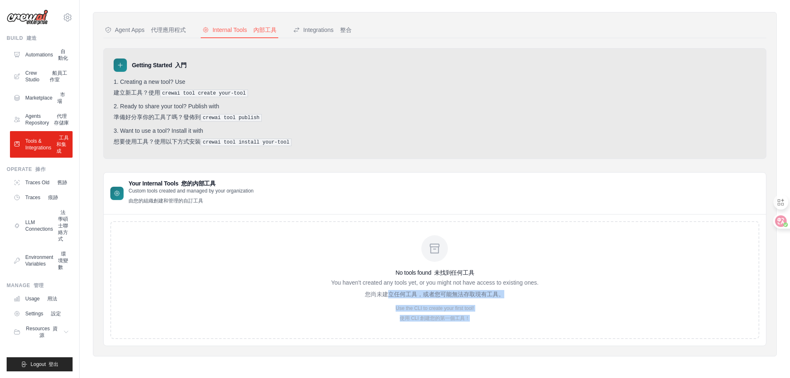
drag, startPoint x: 390, startPoint y: 293, endPoint x: 461, endPoint y: 324, distance: 77.5
click at [461, 324] on div "No tools found 未找到任何工具 You haven't created any tools yet, or you might not have…" at bounding box center [434, 280] width 207 height 90
click at [365, 320] on p "Use the CLI to create your first tool! 使用 CLI 創建您的第一個工具！" at bounding box center [434, 315] width 207 height 20
click at [436, 248] on icon at bounding box center [434, 248] width 13 height 13
click at [407, 275] on h3 "No tools found 未找到任何工具" at bounding box center [434, 272] width 207 height 8
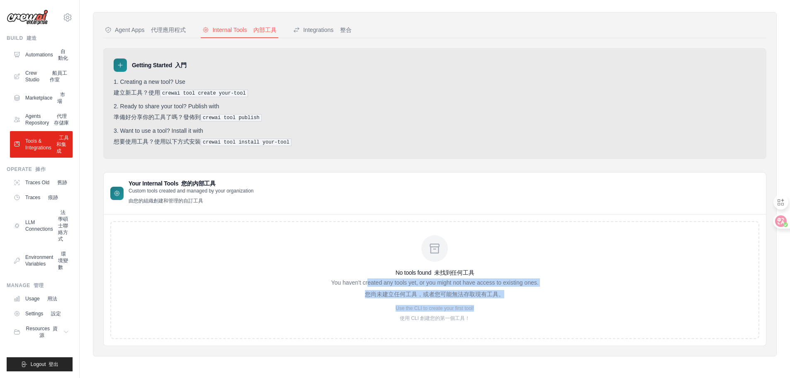
drag, startPoint x: 370, startPoint y: 286, endPoint x: 489, endPoint y: 302, distance: 119.3
click at [489, 302] on div "No tools found 未找到任何工具 You haven't created any tools yet, or you might not have…" at bounding box center [434, 280] width 207 height 90
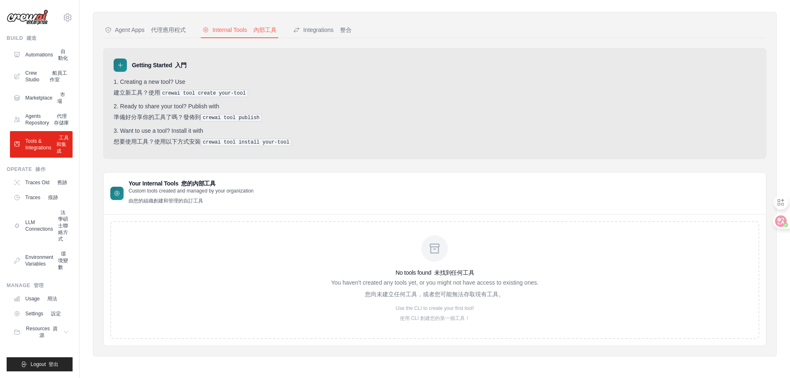
click at [446, 294] on font "您尚未建立任何工具，或者您可能無法存取現有工具。" at bounding box center [434, 294] width 139 height 7
click at [140, 65] on h3 "Getting Started 入門" at bounding box center [159, 65] width 55 height 8
click at [179, 95] on pre "crewai tool create your-tool" at bounding box center [204, 93] width 88 height 7
click at [231, 93] on pre "crewai tool create your-tool" at bounding box center [204, 93] width 88 height 7
click at [140, 29] on div "Agent Apps 代理應用程式" at bounding box center [145, 30] width 81 height 8
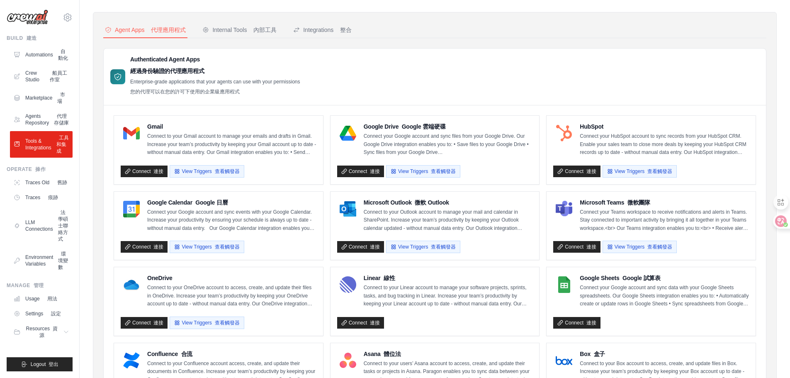
click at [118, 78] on icon at bounding box center [118, 77] width 8 height 8
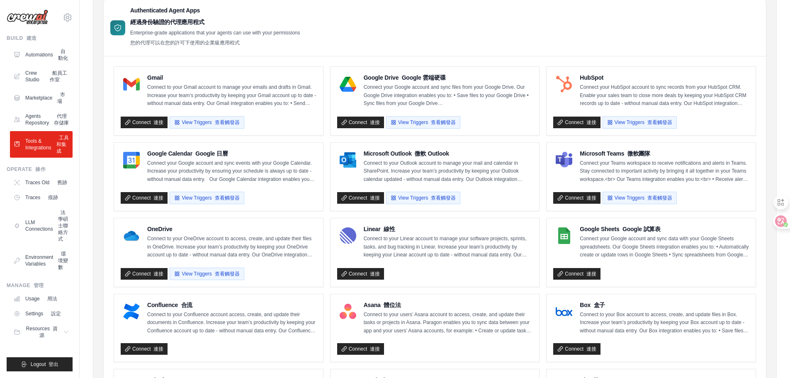
scroll to position [200, 0]
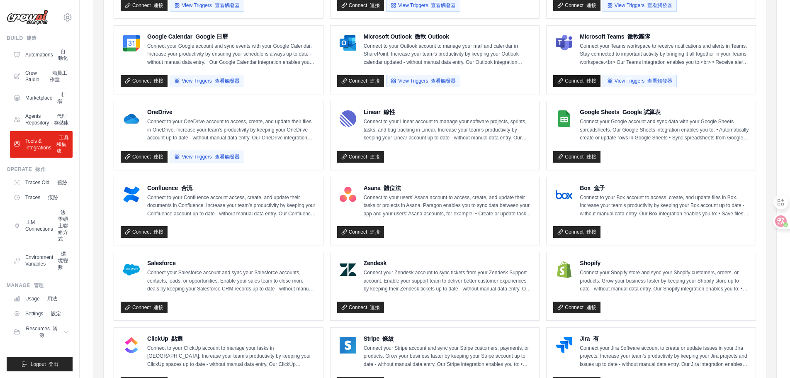
click at [574, 78] on link "Connect 連接" at bounding box center [576, 81] width 47 height 12
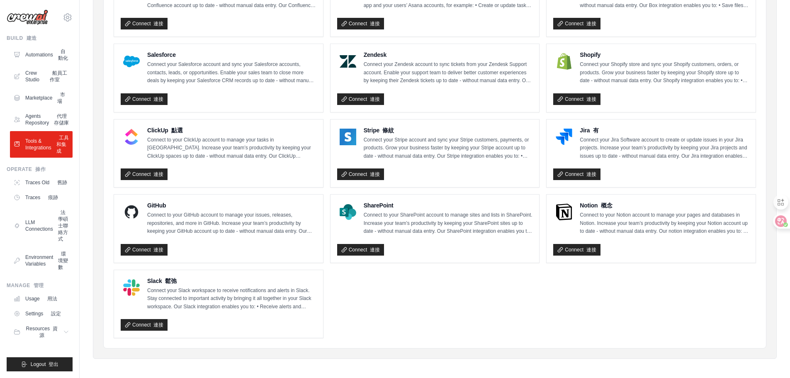
scroll to position [409, 0]
click at [560, 247] on icon at bounding box center [560, 249] width 5 height 5
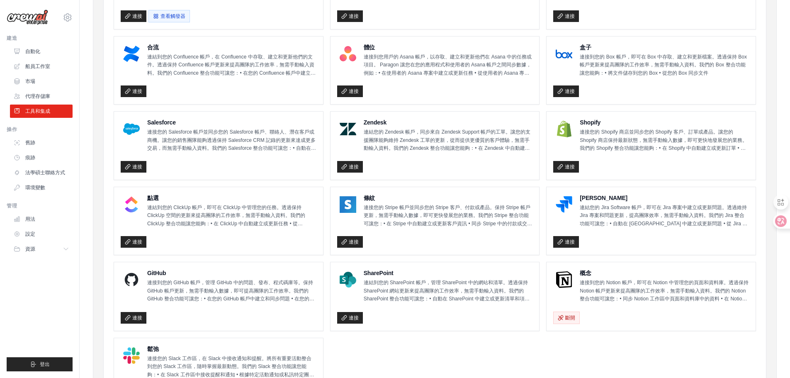
scroll to position [368, 0]
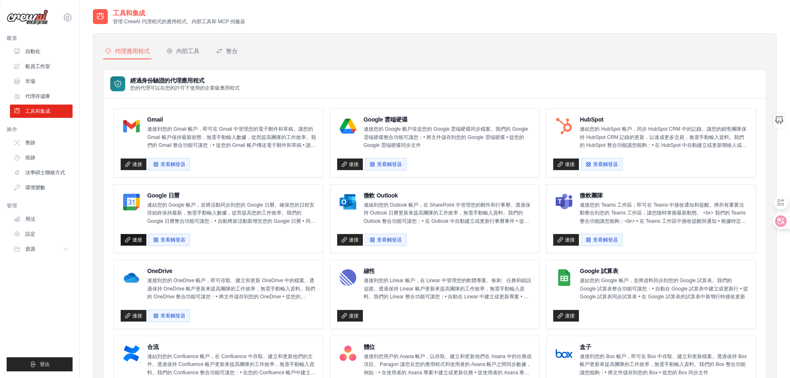
click at [122, 237] on link "連接" at bounding box center [134, 240] width 26 height 12
click at [780, 218] on div at bounding box center [778, 221] width 22 height 15
click at [140, 241] on font "連接" at bounding box center [137, 240] width 10 height 6
click at [770, 222] on icon at bounding box center [775, 221] width 12 height 12
click at [29, 61] on link "船員工作室" at bounding box center [42, 66] width 63 height 13
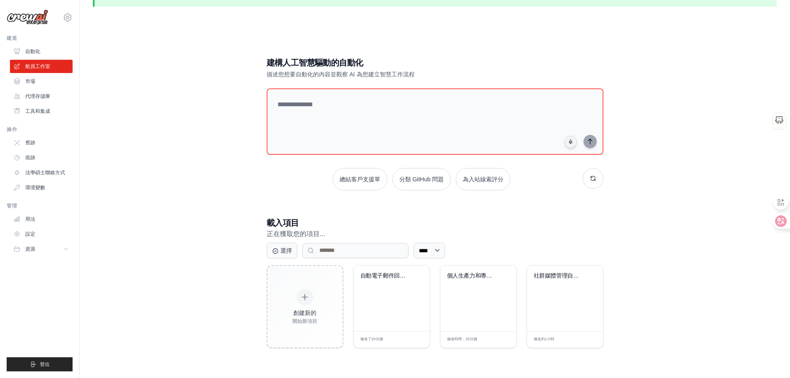
scroll to position [45, 0]
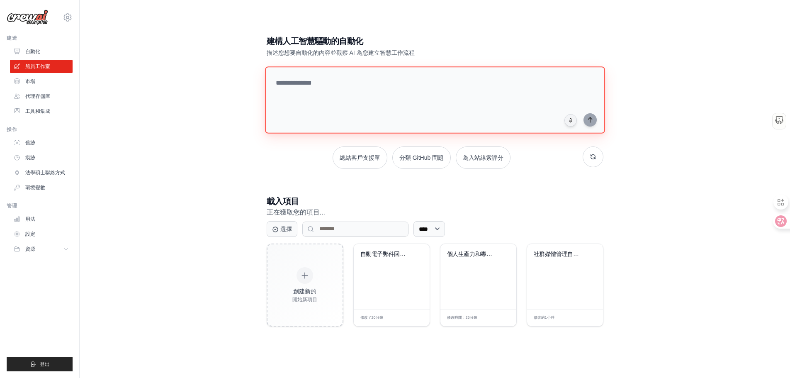
click at [302, 86] on textarea at bounding box center [435, 99] width 340 height 67
type textarea "*"
click at [466, 83] on textarea "**********" at bounding box center [437, 100] width 344 height 68
drag, startPoint x: 290, startPoint y: 84, endPoint x: 336, endPoint y: 81, distance: 45.7
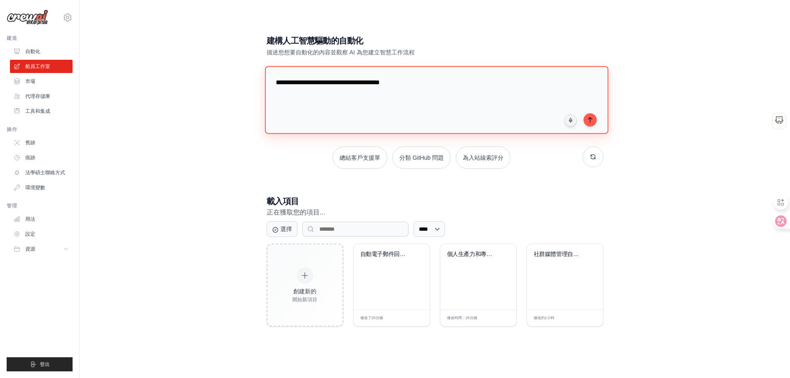
click at [336, 81] on textarea "**********" at bounding box center [437, 100] width 344 height 68
click at [522, 89] on textarea "**********" at bounding box center [437, 100] width 344 height 68
paste textarea "**********"
type textarea "**********"
click at [592, 122] on icon "submit" at bounding box center [590, 119] width 7 height 7
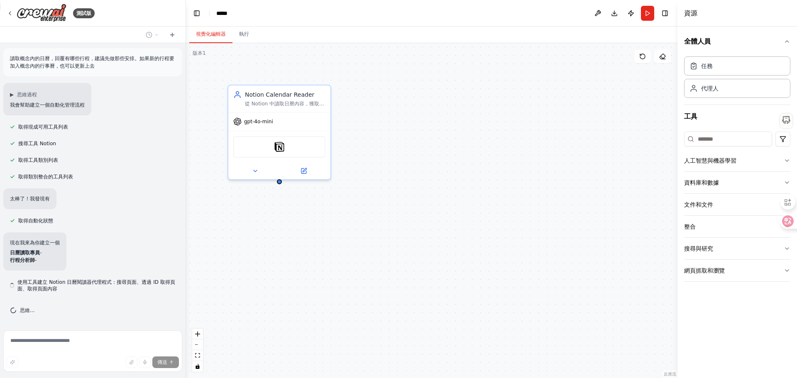
scroll to position [16, 0]
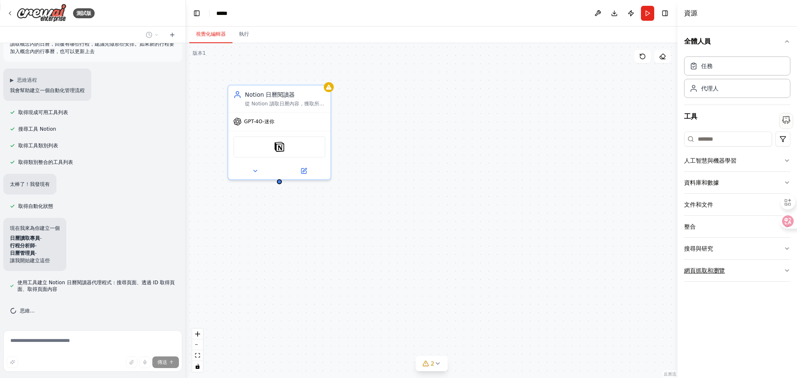
click at [709, 268] on font "網頁抓取和瀏覽" at bounding box center [704, 270] width 41 height 7
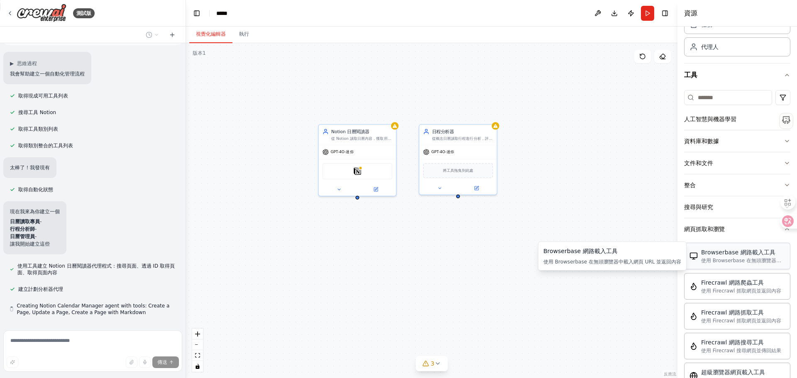
scroll to position [56, 0]
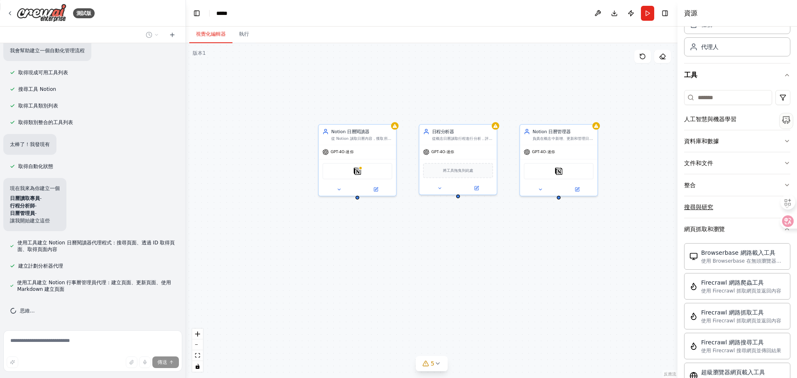
click at [716, 210] on button "搜尋與研究" at bounding box center [737, 207] width 106 height 22
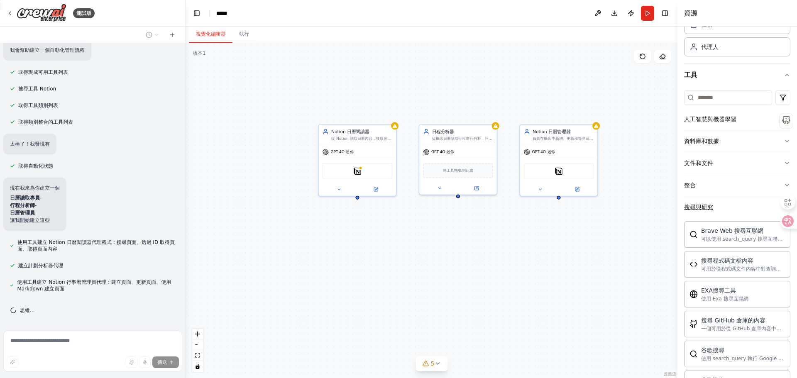
scroll to position [100, 0]
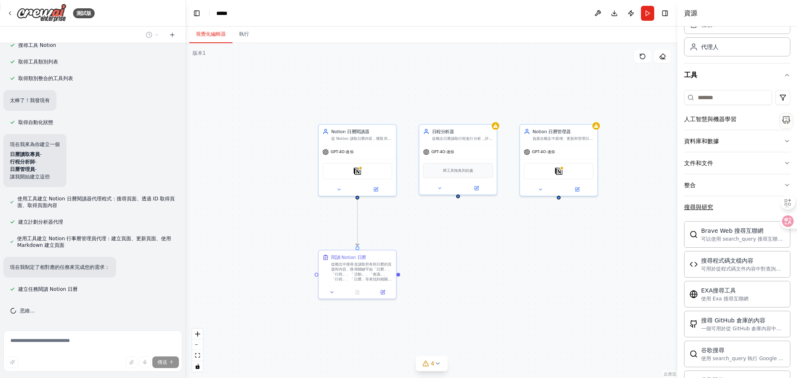
click at [716, 207] on button "搜尋與研究" at bounding box center [737, 207] width 106 height 22
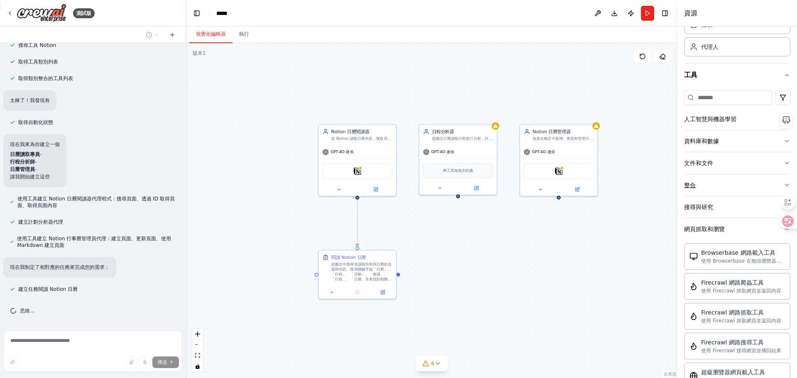
click at [716, 194] on button "整合" at bounding box center [737, 185] width 106 height 22
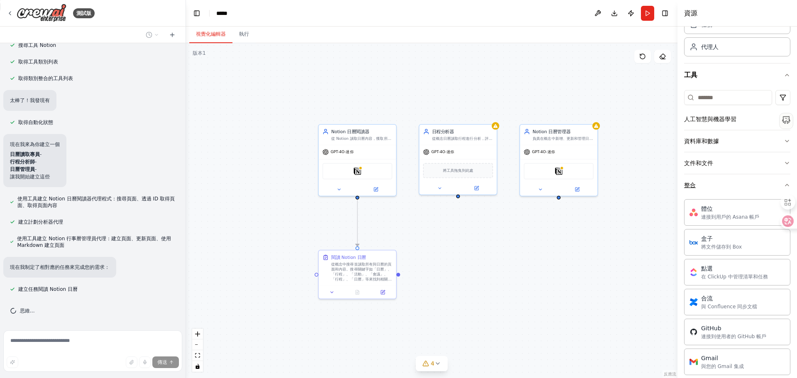
click at [716, 187] on button "整合" at bounding box center [737, 185] width 106 height 22
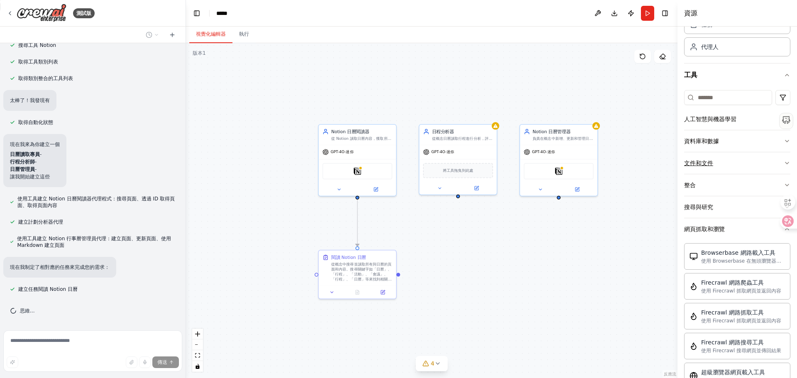
click at [718, 161] on button "文件和文件" at bounding box center [737, 163] width 106 height 22
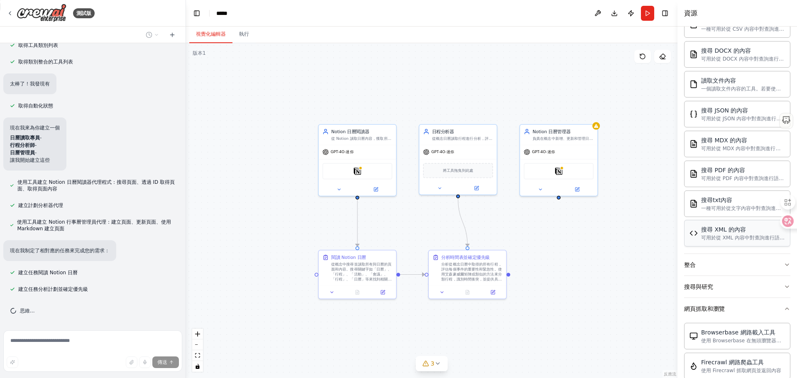
scroll to position [83, 0]
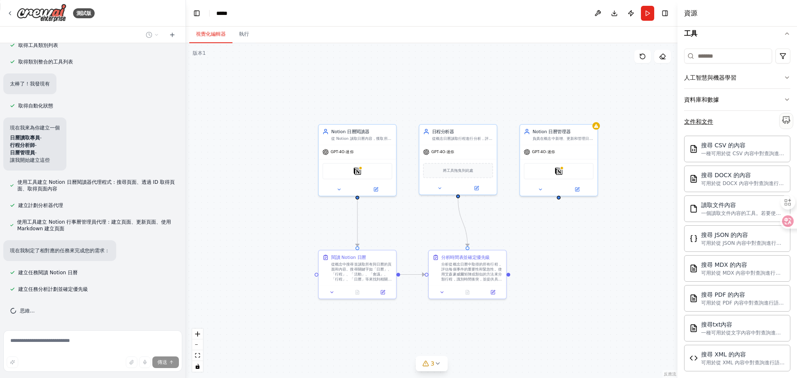
click at [736, 130] on button "文件和文件" at bounding box center [737, 122] width 106 height 22
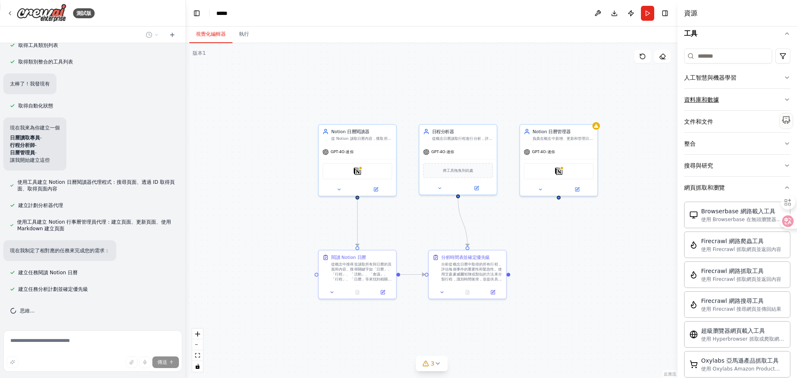
click at [723, 100] on button "資料庫和數據" at bounding box center [737, 100] width 106 height 22
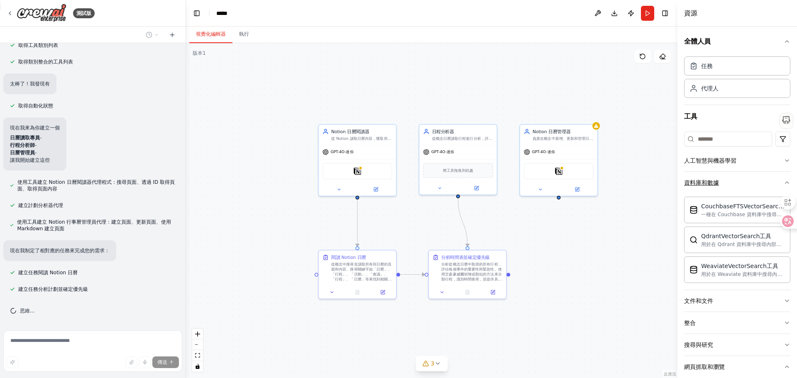
scroll to position [133, 0]
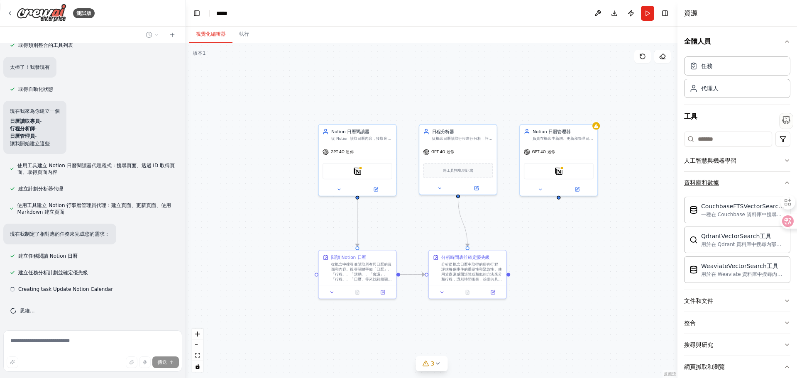
click at [708, 186] on font "資料庫和數據" at bounding box center [701, 182] width 35 height 7
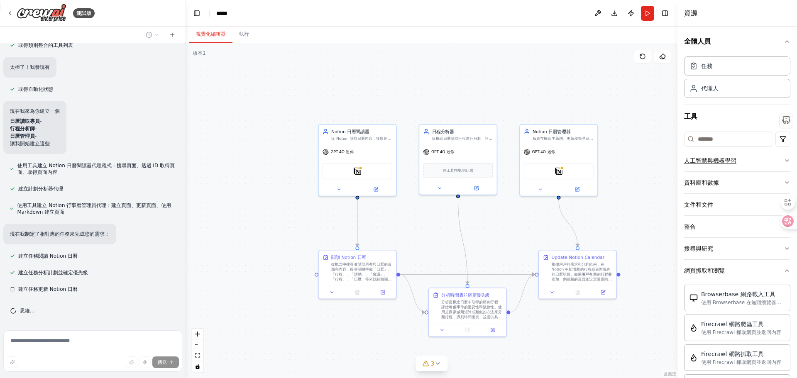
click at [708, 163] on font "人工智慧與機器學習" at bounding box center [710, 160] width 52 height 7
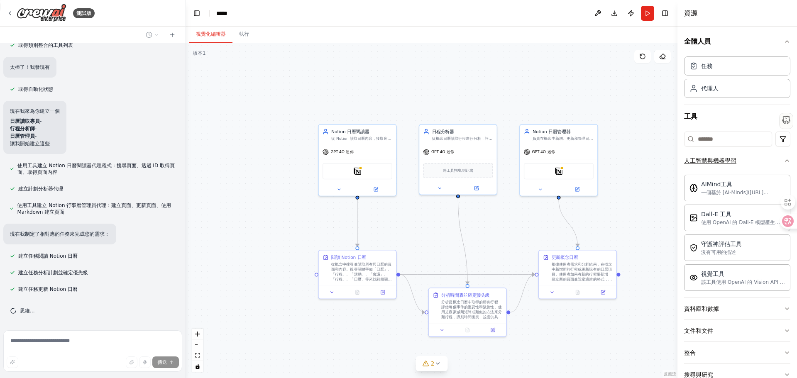
click at [710, 163] on font "人工智慧與機器學習" at bounding box center [710, 160] width 52 height 7
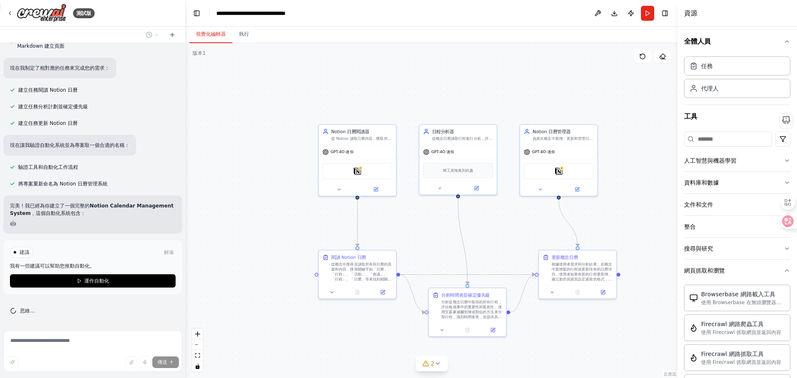
scroll to position [299, 0]
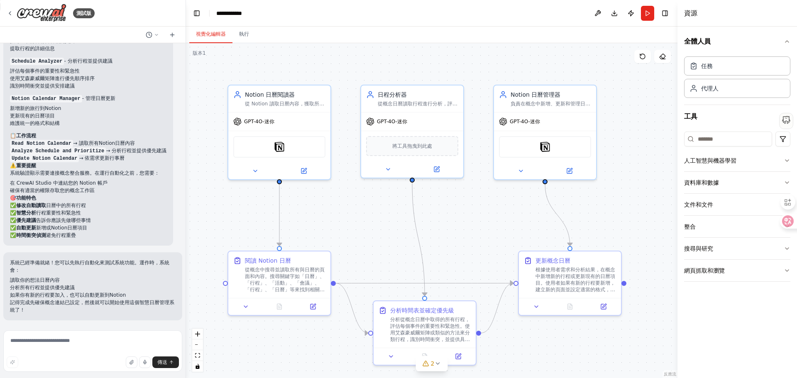
scroll to position [506, 0]
click at [278, 148] on img at bounding box center [279, 145] width 10 height 10
click at [410, 151] on div "將工具拖曳到此處" at bounding box center [412, 144] width 92 height 20
click at [547, 145] on img at bounding box center [545, 145] width 10 height 10
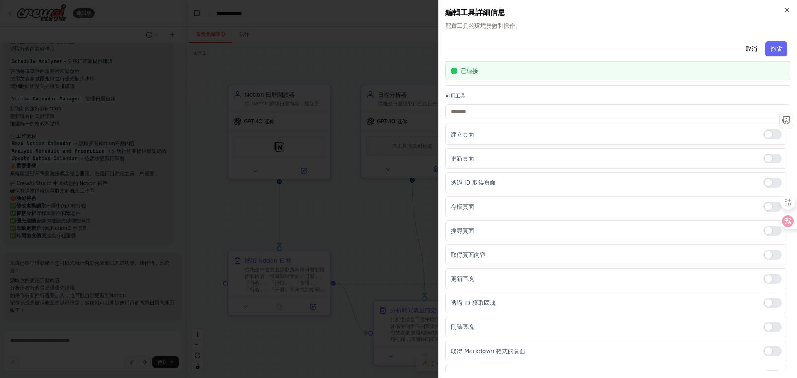
scroll to position [41, 0]
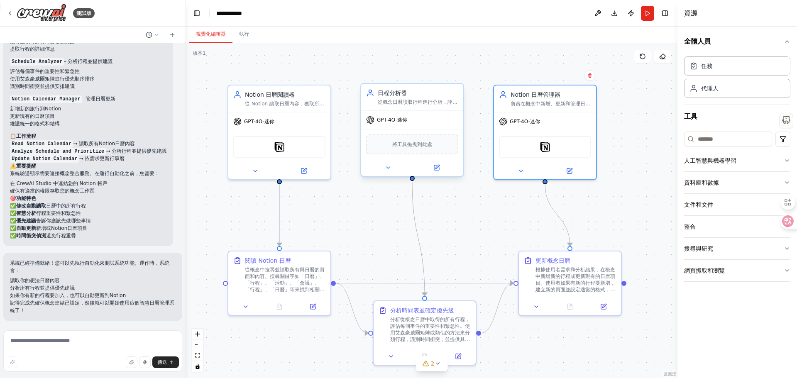
click at [401, 149] on div "將工具拖曳到此處" at bounding box center [412, 144] width 92 height 20
click at [714, 143] on input at bounding box center [728, 139] width 88 height 15
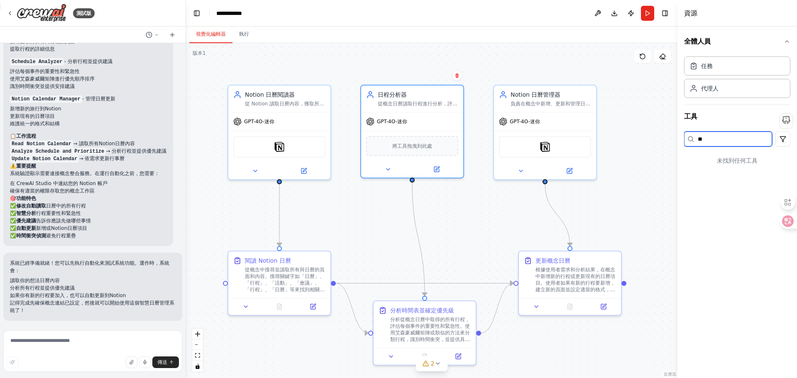
type input "**"
type input "******"
click at [714, 188] on div "概念 連接您的 Notion 工作區" at bounding box center [728, 188] width 54 height 16
click at [729, 137] on input "******" at bounding box center [728, 139] width 88 height 15
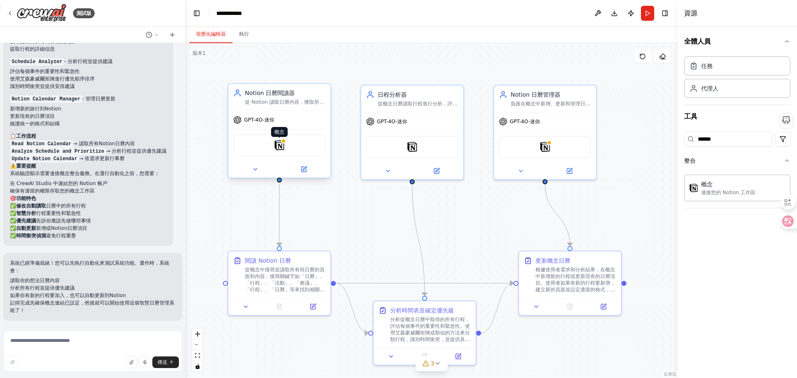
click at [279, 149] on img at bounding box center [279, 145] width 10 height 10
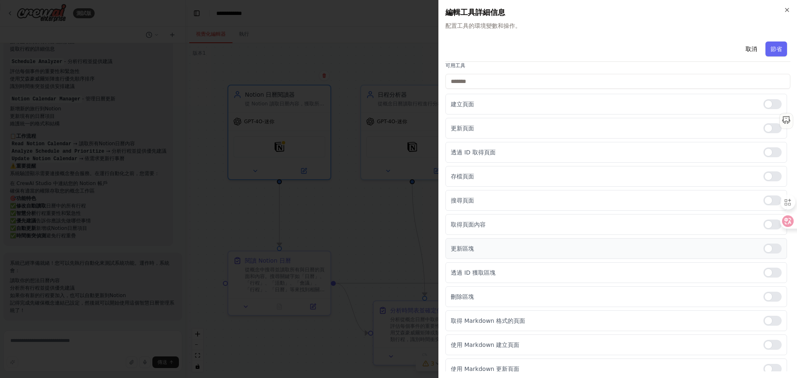
scroll to position [67, 0]
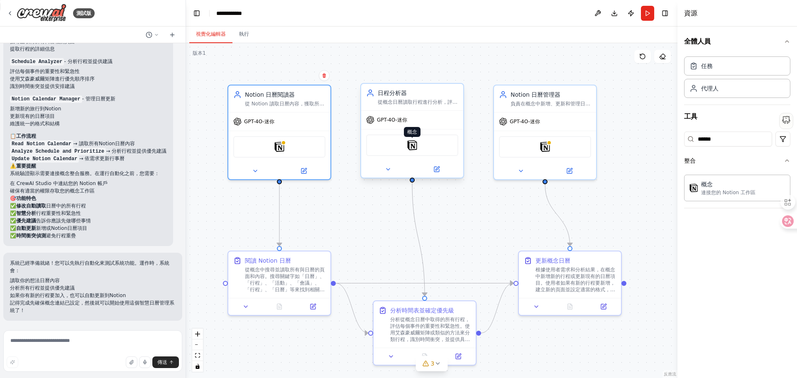
click at [415, 149] on img at bounding box center [412, 145] width 10 height 10
click at [409, 144] on img at bounding box center [412, 145] width 10 height 10
click at [547, 149] on img at bounding box center [545, 145] width 10 height 10
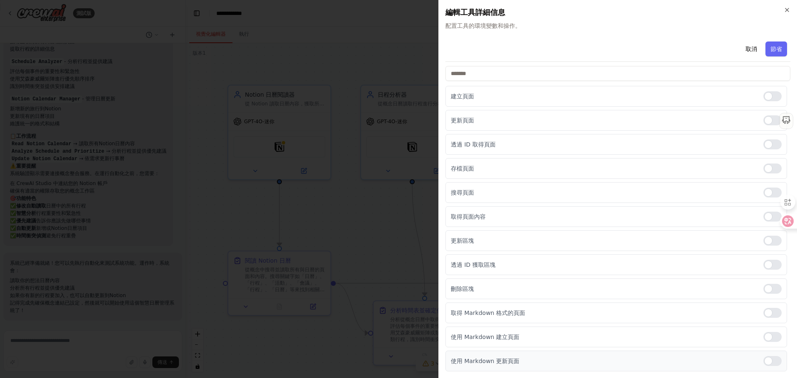
click at [765, 357] on div at bounding box center [772, 361] width 18 height 10
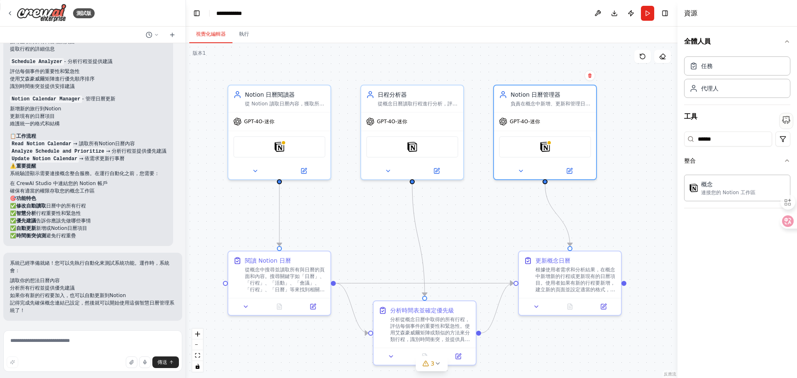
click at [646, 21] on header "**********" at bounding box center [431, 13] width 491 height 27
click at [646, 18] on button "跑步" at bounding box center [647, 13] width 13 height 15
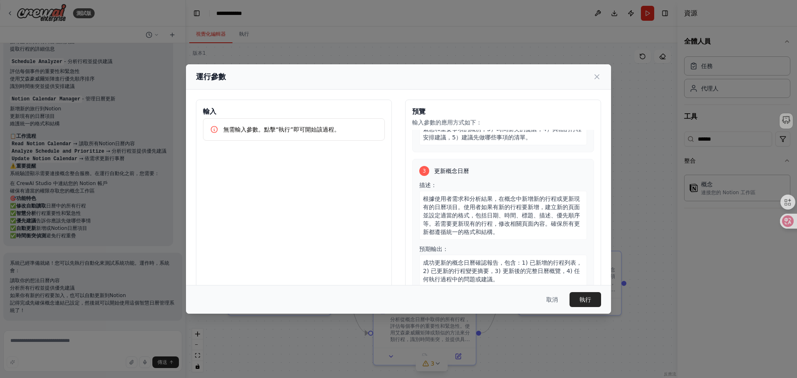
scroll to position [260, 0]
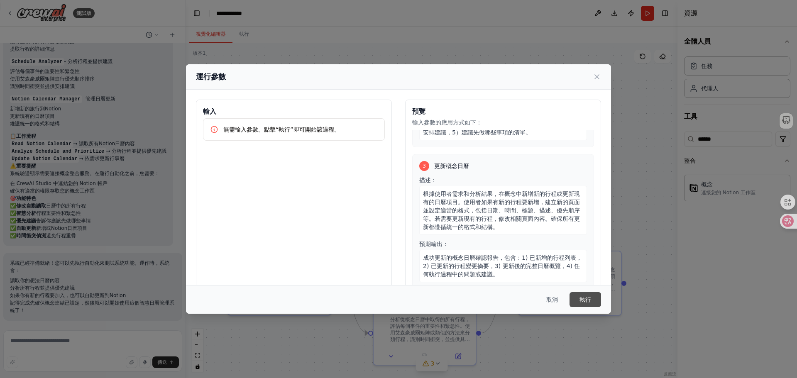
click at [588, 296] on font "執行" at bounding box center [585, 299] width 12 height 7
